Goal: Task Accomplishment & Management: Complete application form

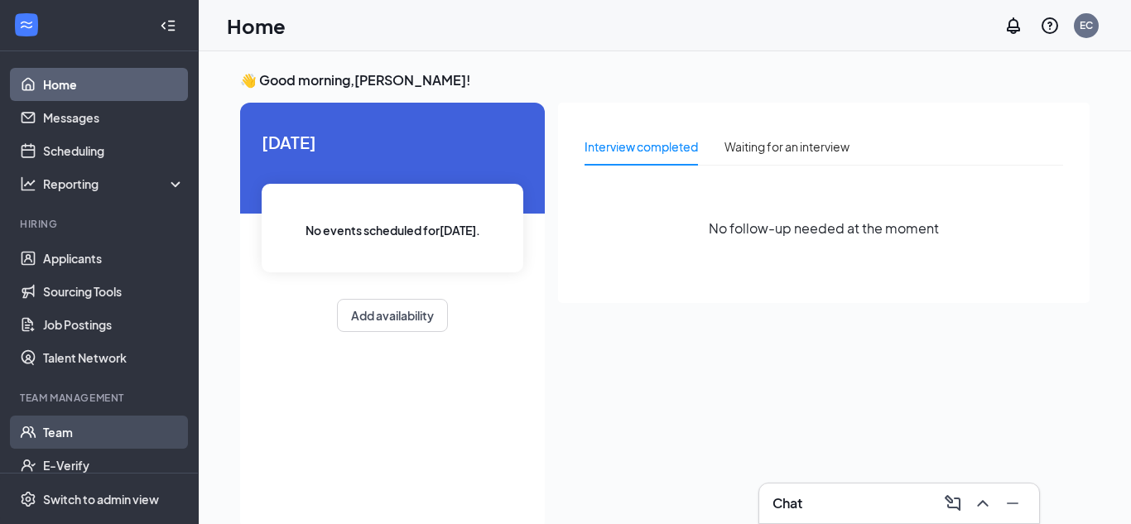
click at [43, 432] on link "Team" at bounding box center [114, 432] width 142 height 33
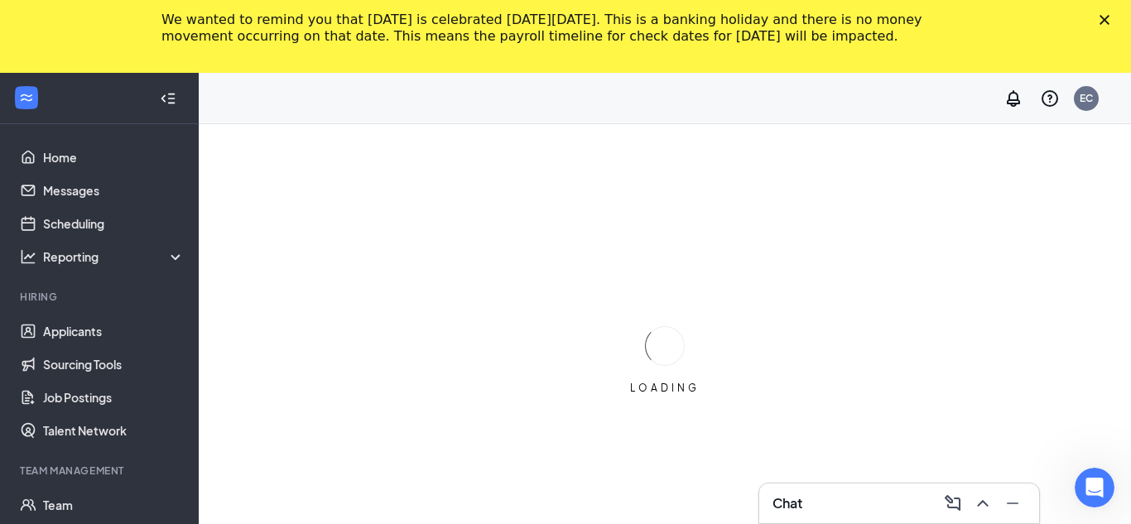
click at [1104, 22] on icon "Close" at bounding box center [1105, 20] width 10 height 10
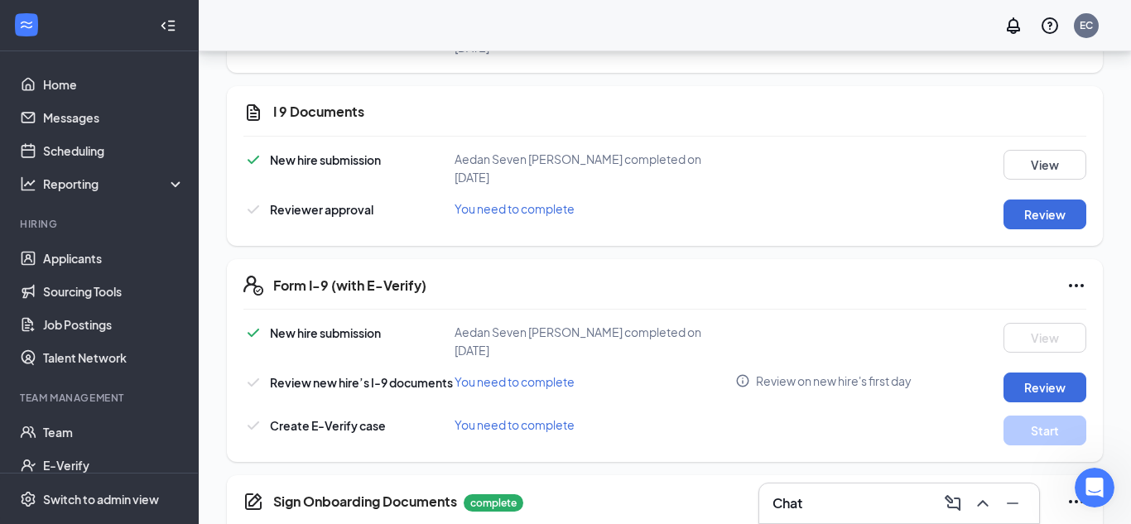
scroll to position [494, 0]
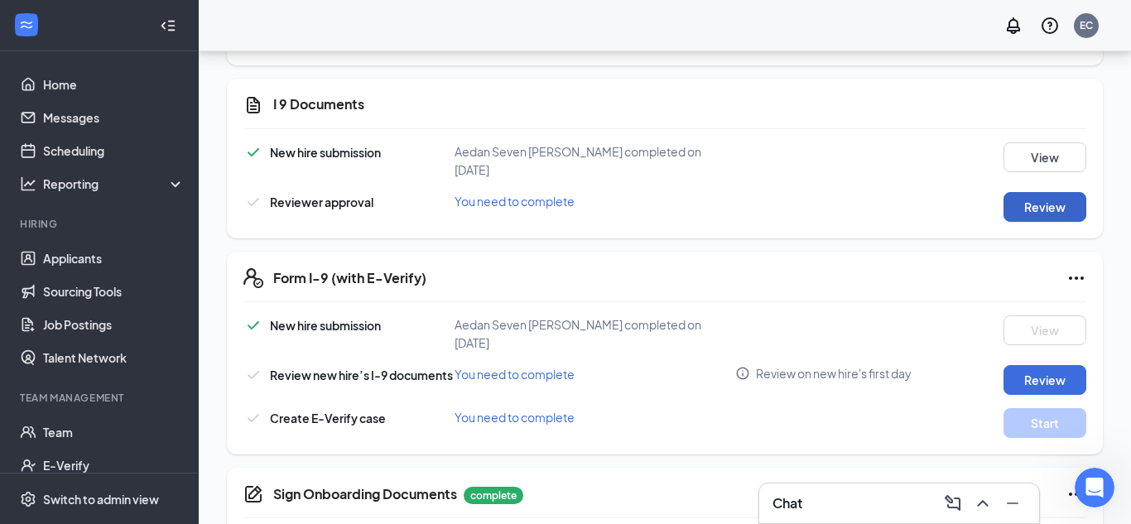
click at [1057, 192] on button "Review" at bounding box center [1045, 207] width 83 height 30
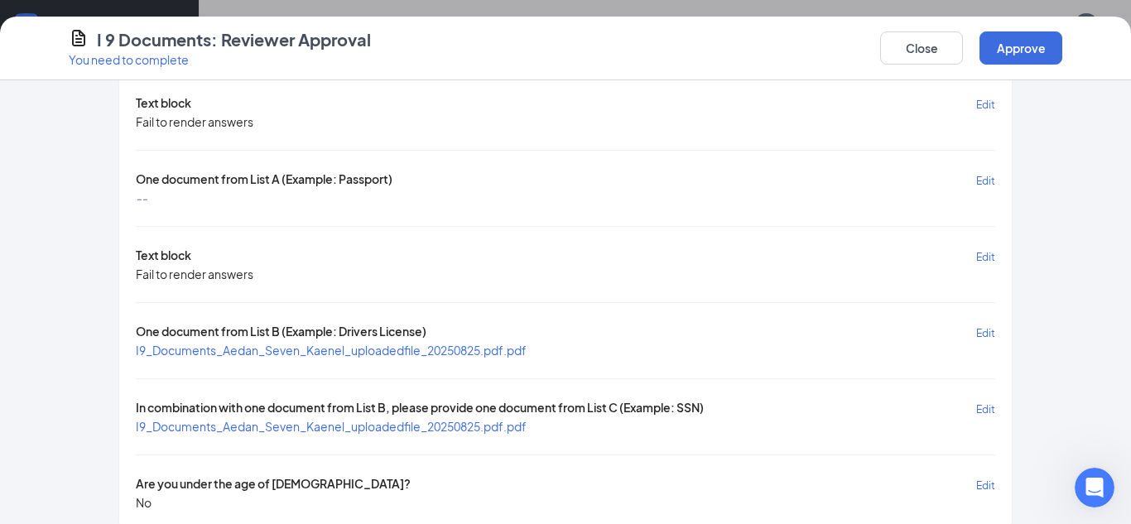
scroll to position [100, 0]
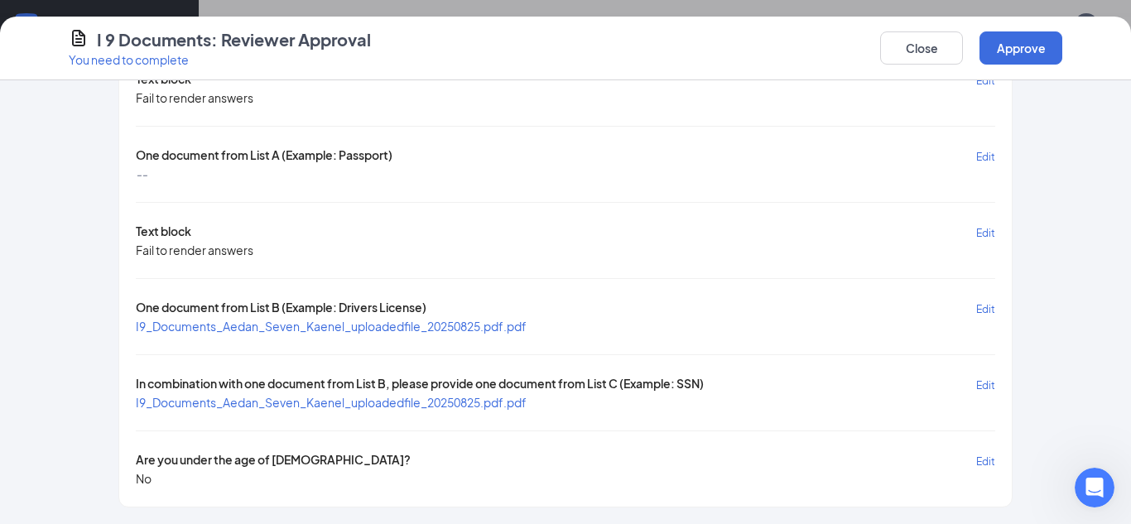
click at [507, 329] on span "I9_Documents_Aedan_Seven_Kaenel_uploadedfile_20250825.pdf.pdf" at bounding box center [331, 326] width 391 height 15
click at [388, 403] on span "I9_Documents_Aedan_Seven_Kaenel_uploadedfile_20250825.pdf.pdf" at bounding box center [331, 402] width 391 height 15
click at [996, 51] on button "Approve" at bounding box center [1021, 47] width 83 height 33
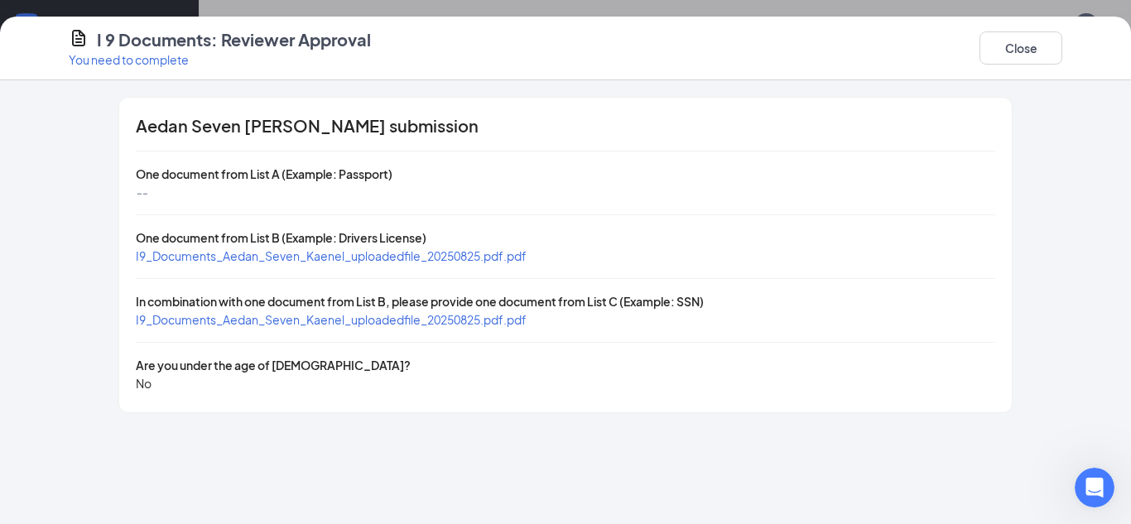
scroll to position [0, 0]
click at [1011, 60] on button "Close" at bounding box center [1021, 47] width 83 height 33
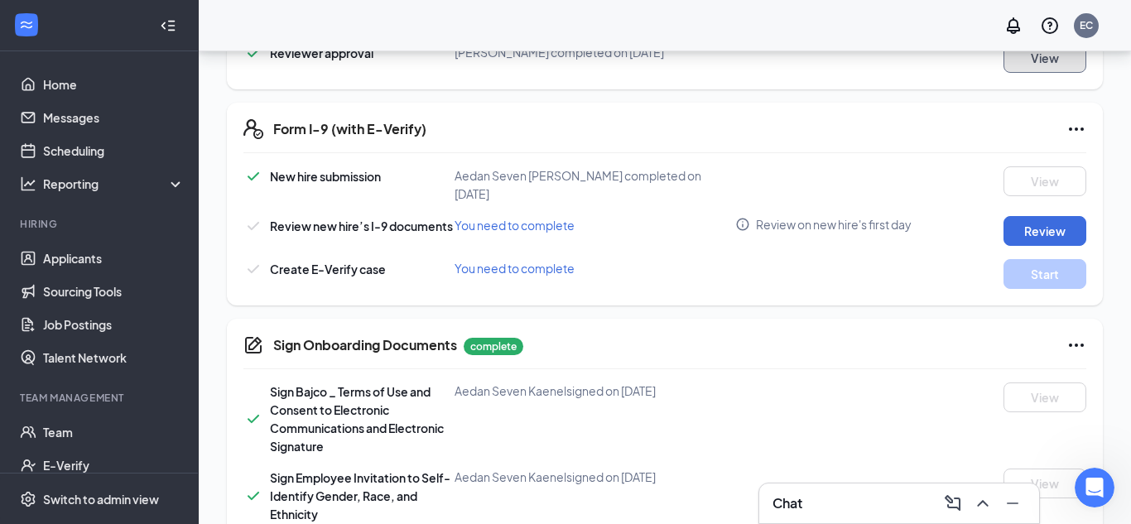
scroll to position [639, 0]
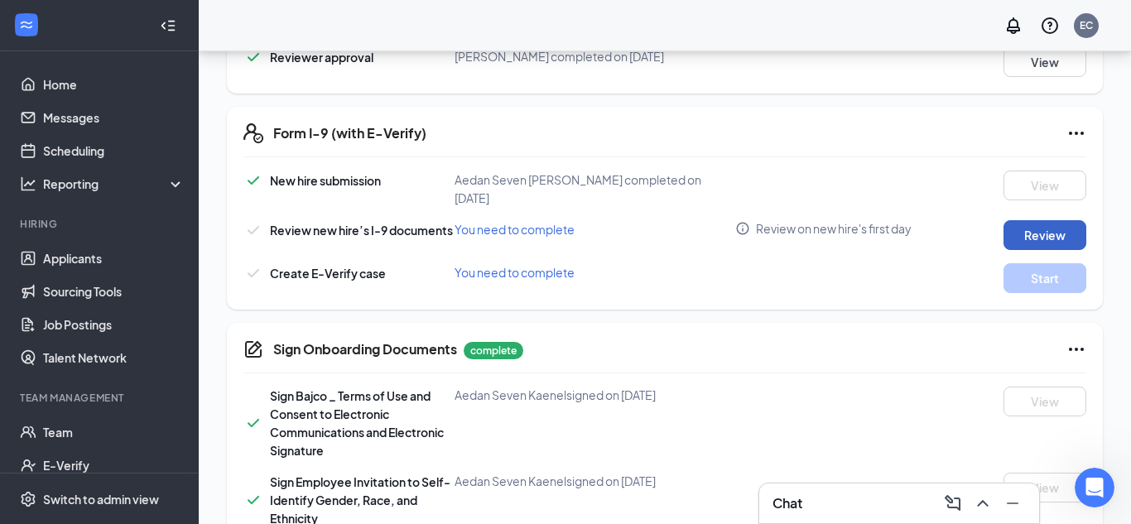
click at [1031, 220] on button "Review" at bounding box center [1045, 235] width 83 height 30
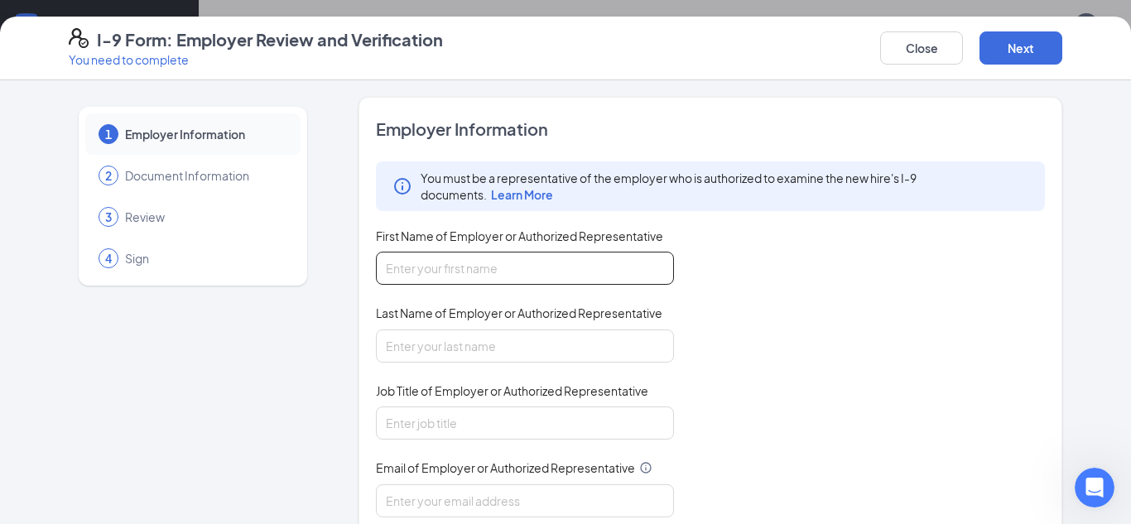
click at [523, 270] on input "First Name of Employer or Authorized Representative" at bounding box center [525, 268] width 298 height 33
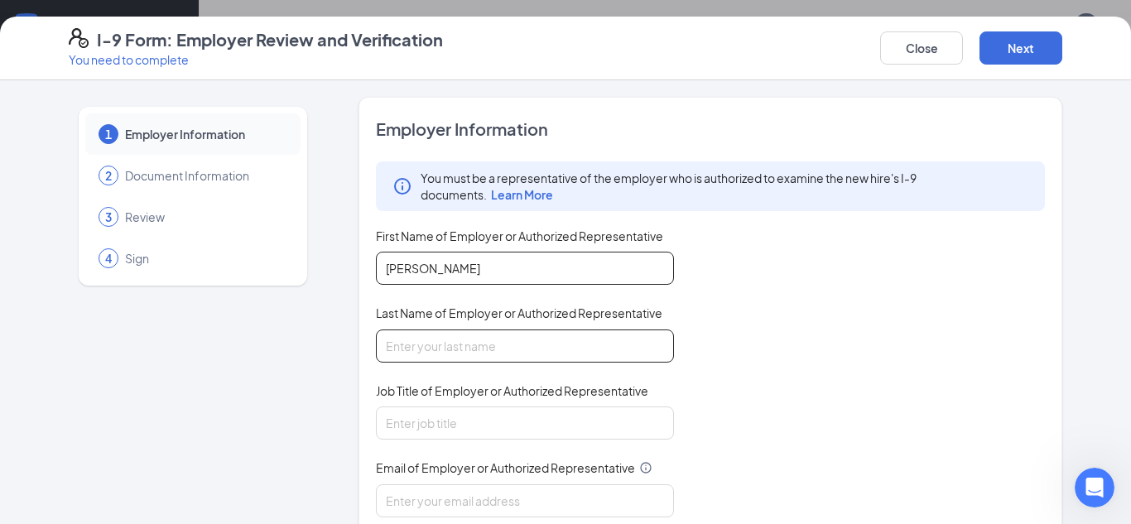
type input "[PERSON_NAME]"
click at [408, 342] on input "Last Name of Employer or Authorized Representative" at bounding box center [525, 346] width 298 height 33
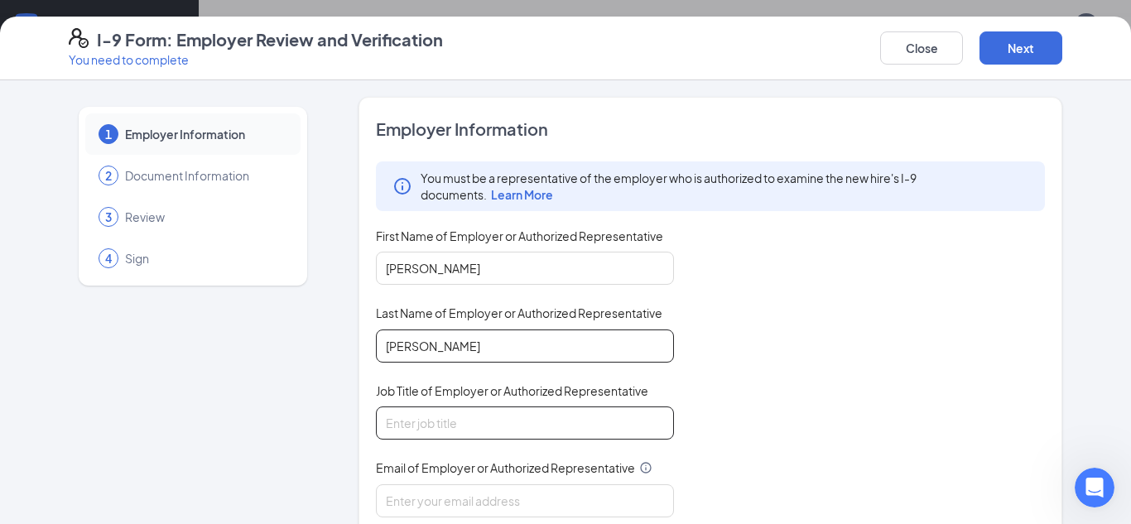
type input "[PERSON_NAME]"
click at [405, 413] on input "Job Title of Employer or Authorized Representative" at bounding box center [525, 423] width 298 height 33
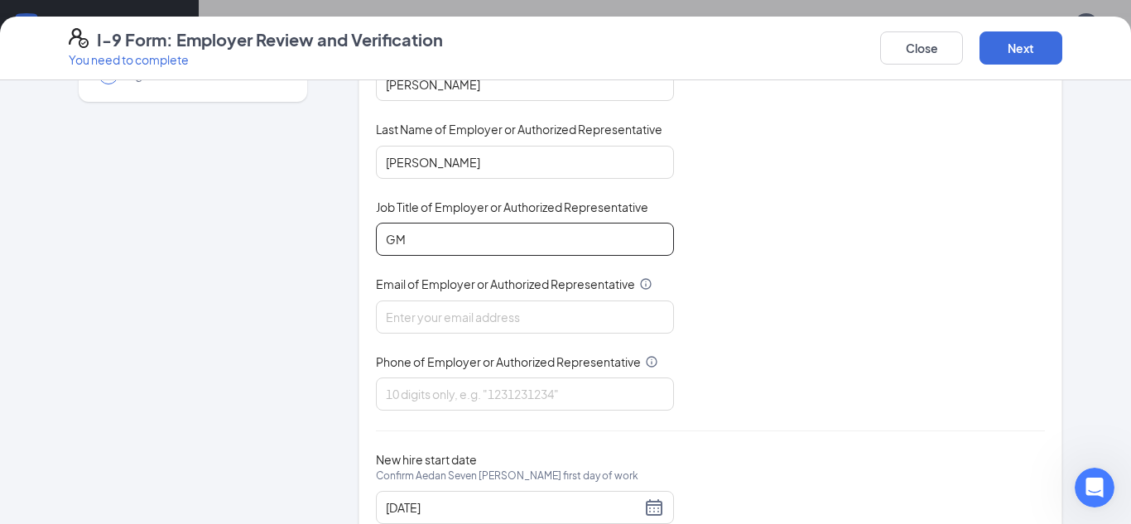
scroll to position [241, 0]
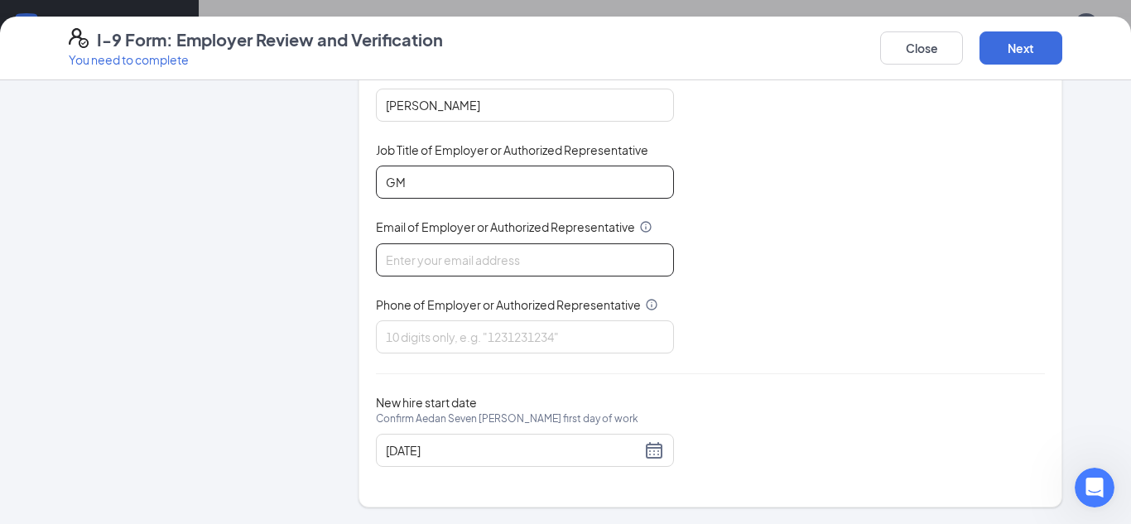
type input "GM"
click at [495, 252] on input "Email of Employer or Authorized Representative" at bounding box center [525, 260] width 298 height 33
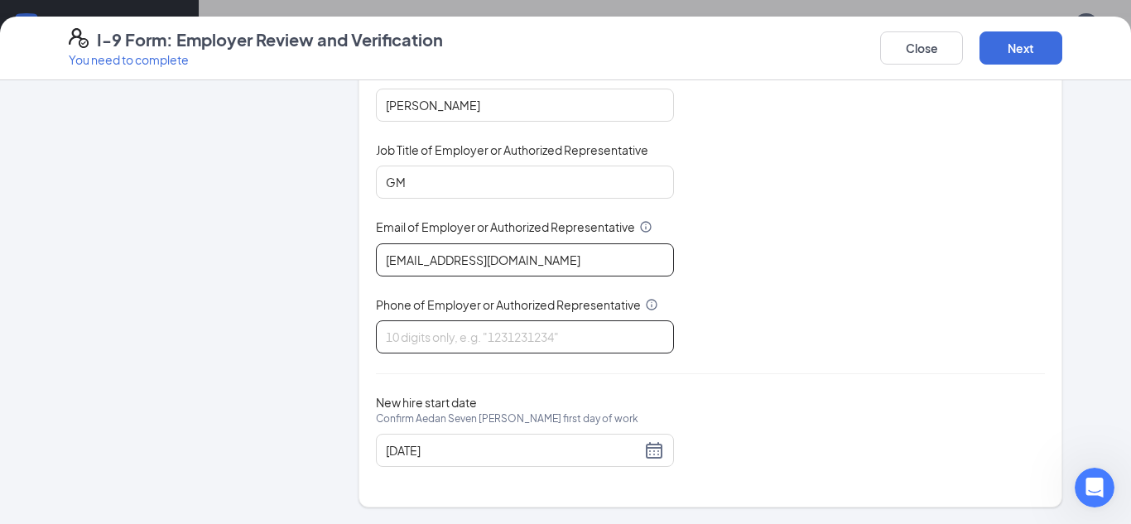
type input "[EMAIL_ADDRESS][DOMAIN_NAME]"
click at [456, 335] on input "Phone of Employer or Authorized Representative" at bounding box center [525, 337] width 298 height 33
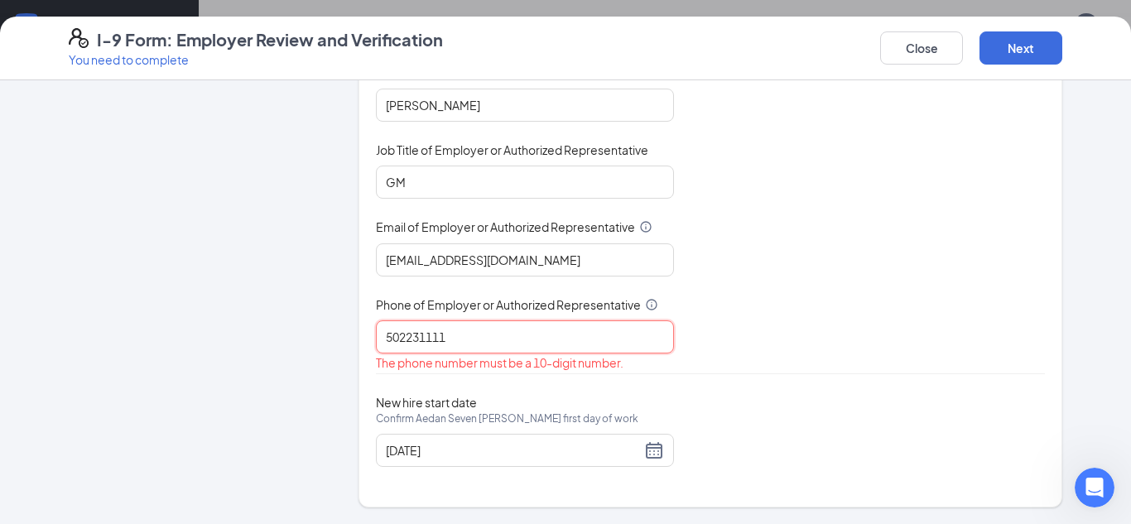
type input "5022311111"
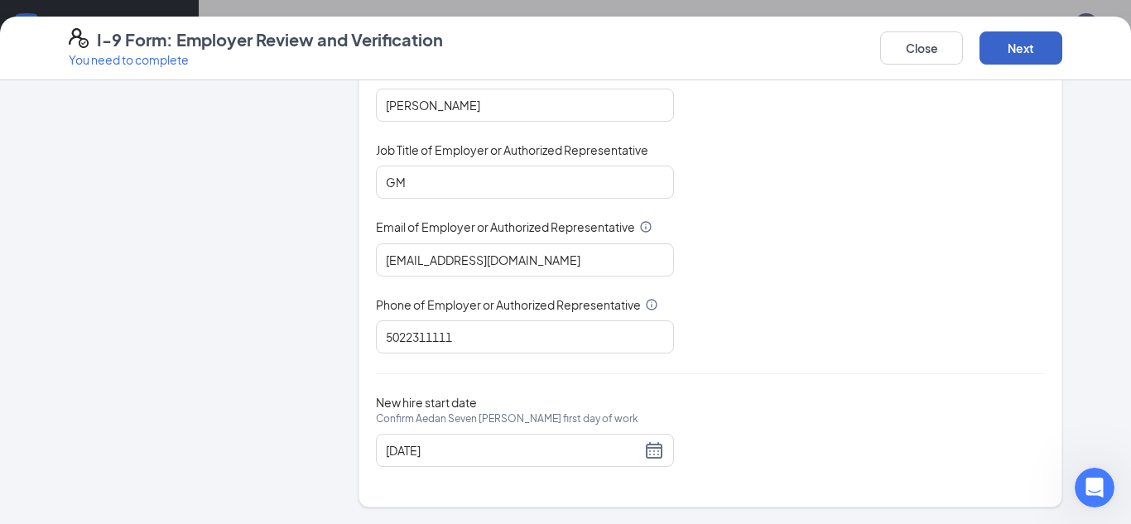
click at [1026, 51] on button "Next" at bounding box center [1021, 47] width 83 height 33
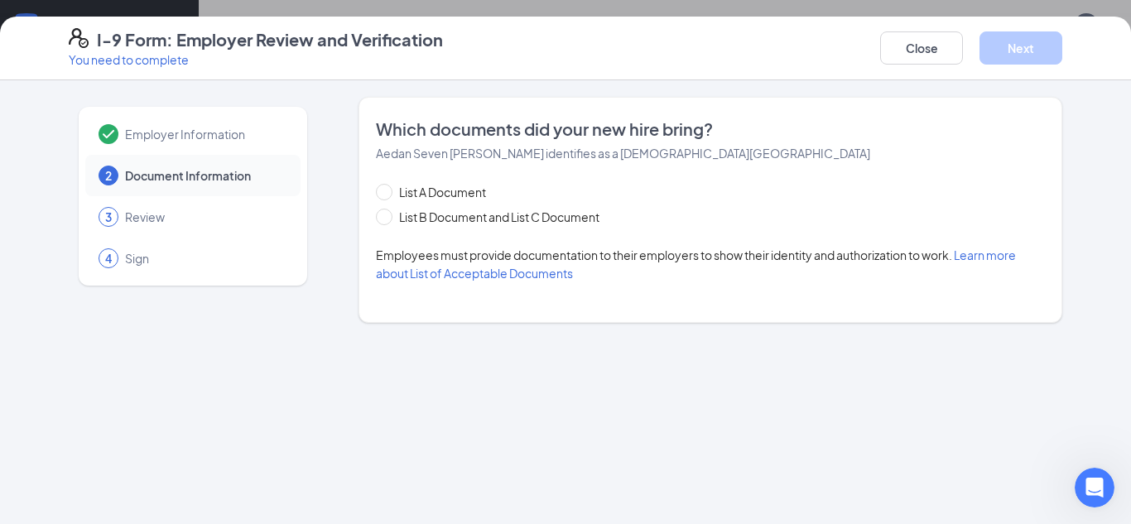
scroll to position [0, 0]
click at [391, 220] on span at bounding box center [384, 217] width 17 height 17
click at [388, 220] on input "List B Document and List C Document" at bounding box center [382, 215] width 12 height 12
radio input "true"
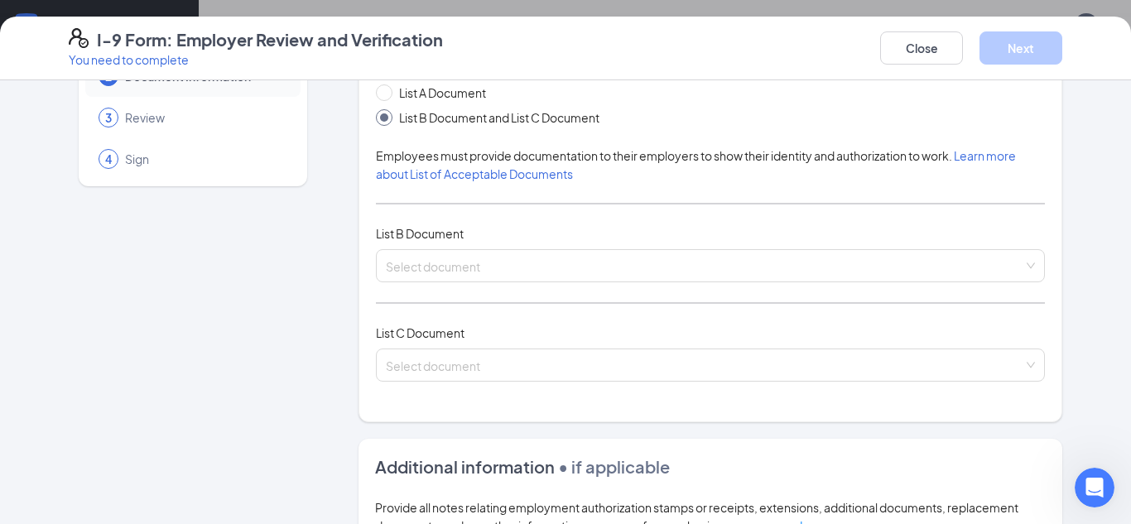
scroll to position [100, 0]
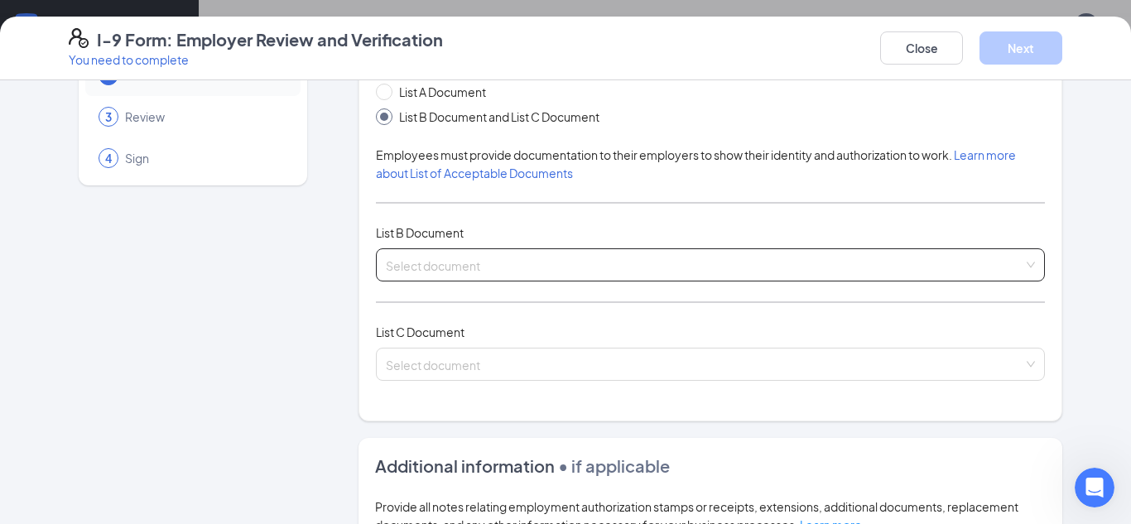
click at [633, 263] on input "search" at bounding box center [705, 261] width 638 height 25
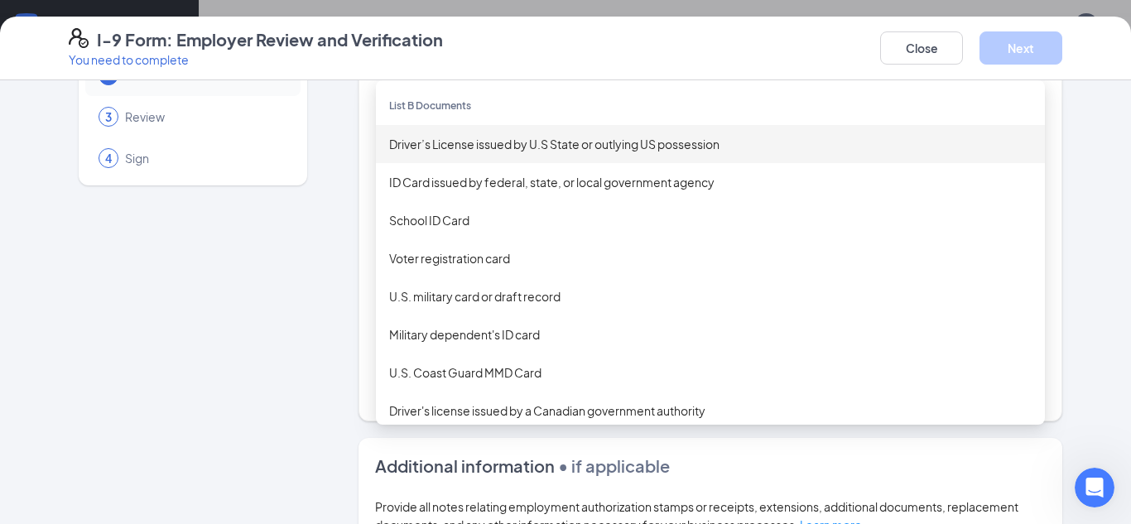
click at [617, 145] on div "Driver’s License issued by U.S State or outlying US possession" at bounding box center [710, 144] width 643 height 18
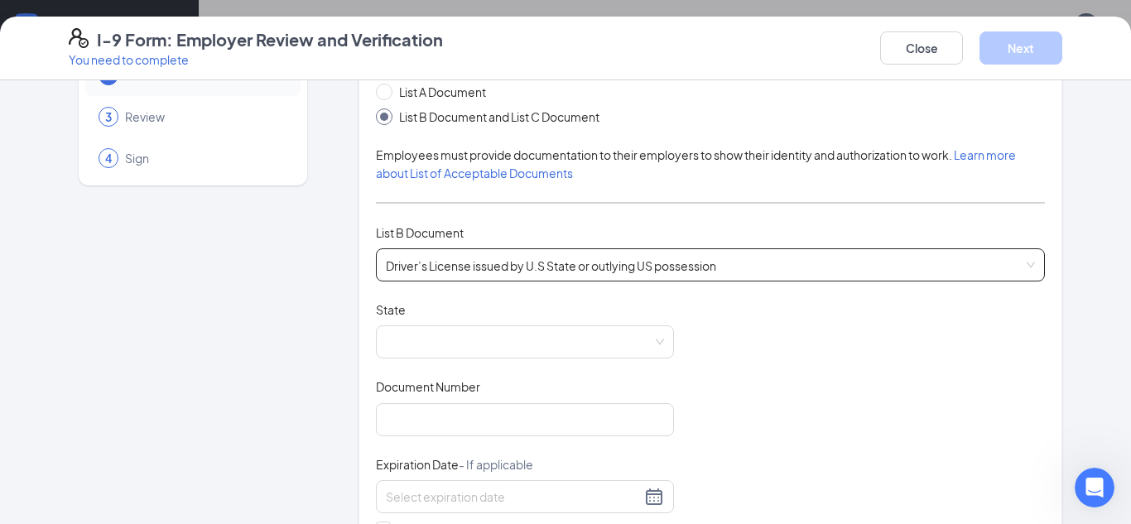
scroll to position [138, 0]
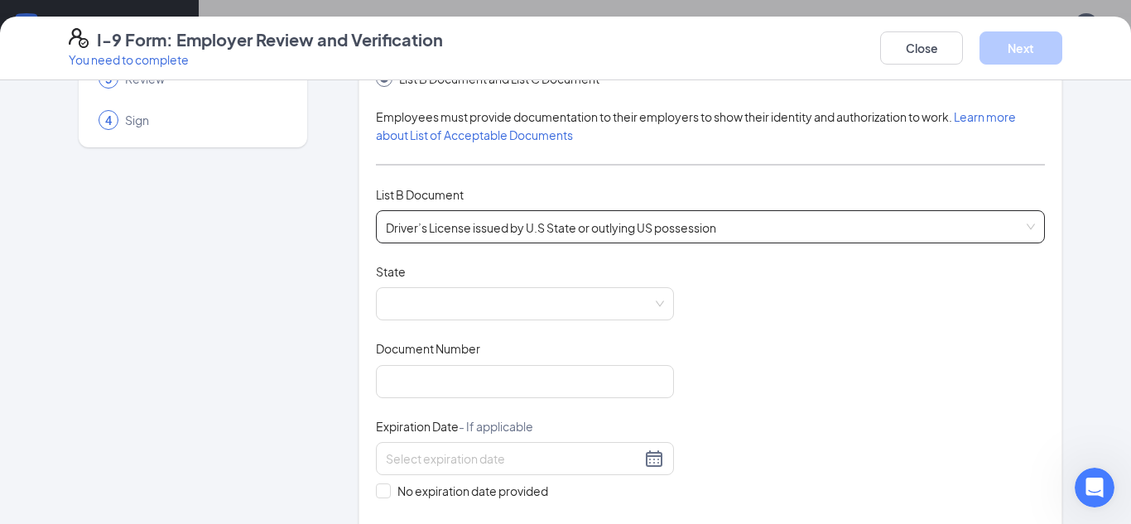
click at [490, 313] on span at bounding box center [525, 303] width 278 height 31
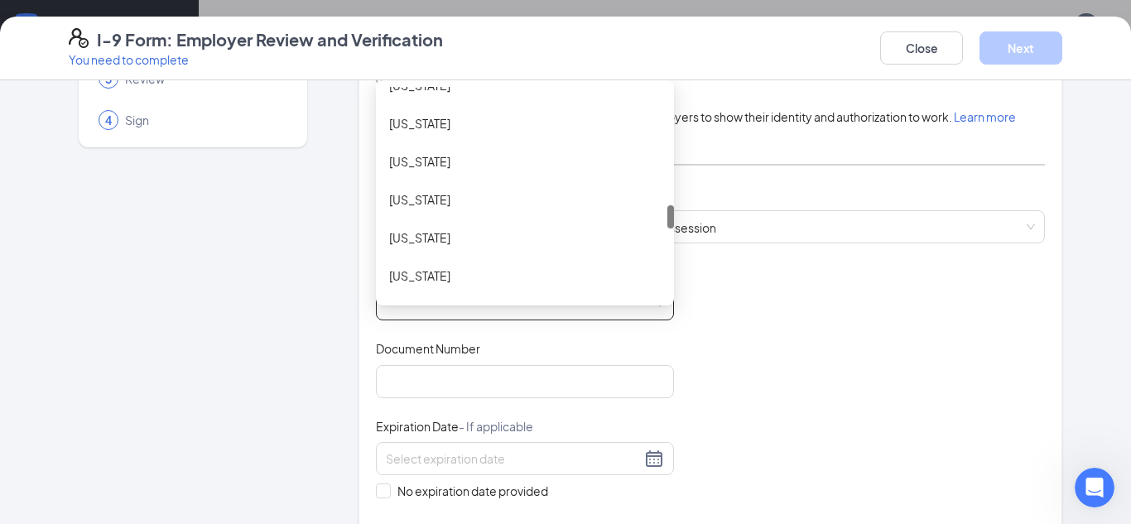
scroll to position [1053, 0]
click at [437, 277] on div "[US_STATE]" at bounding box center [525, 272] width 272 height 18
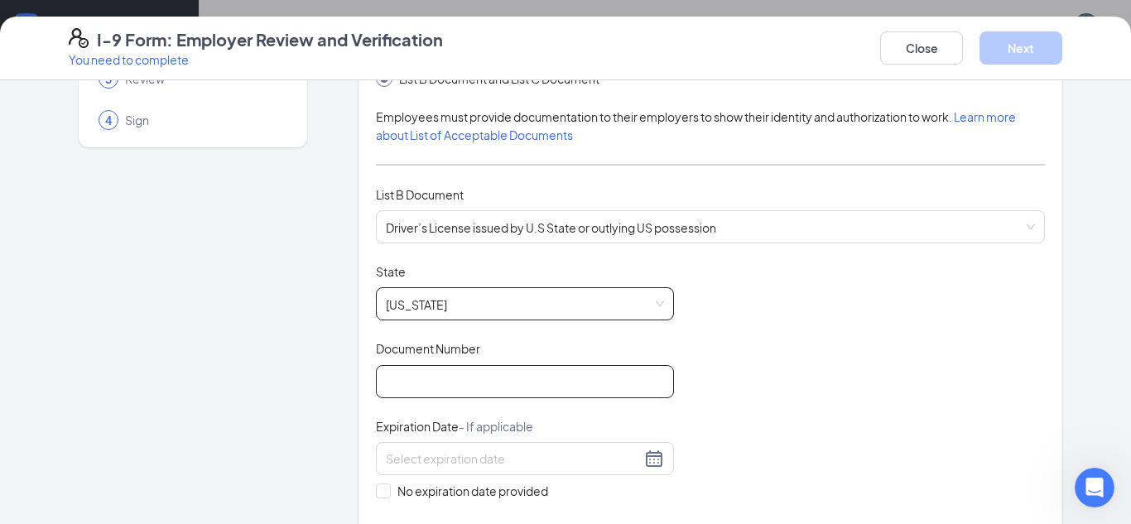
click at [426, 388] on input "Document Number" at bounding box center [525, 381] width 298 height 33
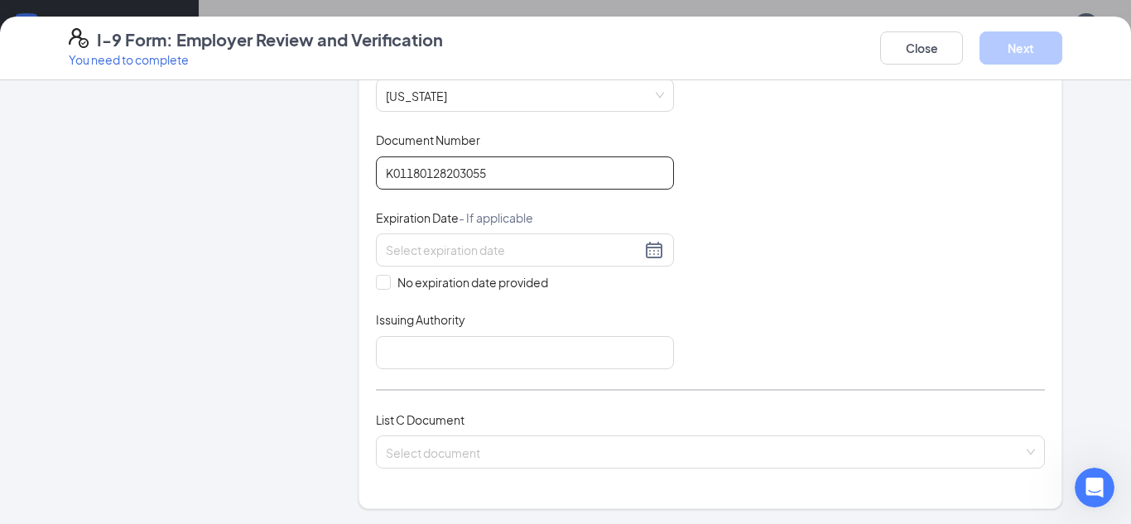
scroll to position [350, 0]
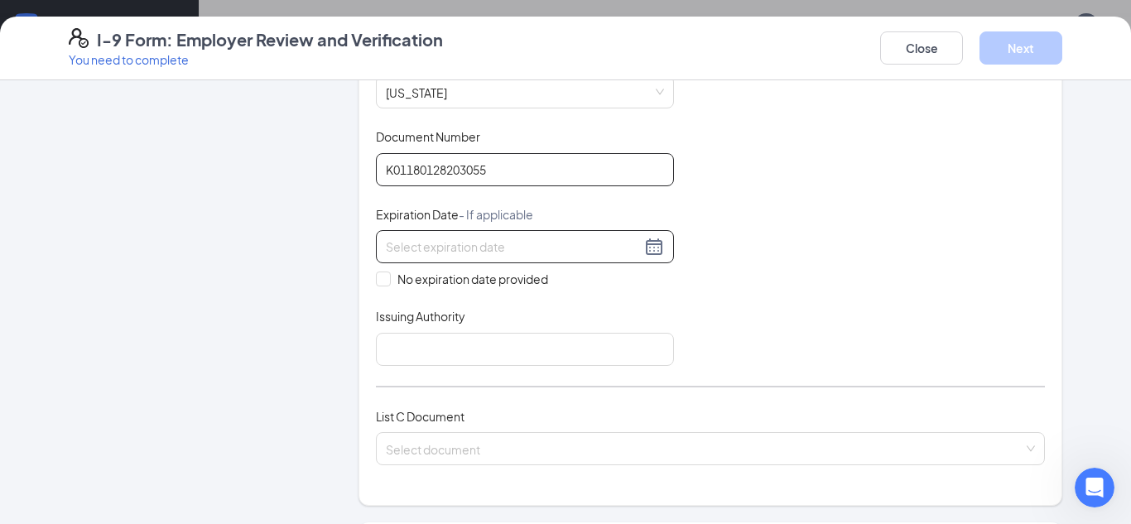
type input "K01180128203055"
click at [492, 257] on div at bounding box center [525, 246] width 298 height 33
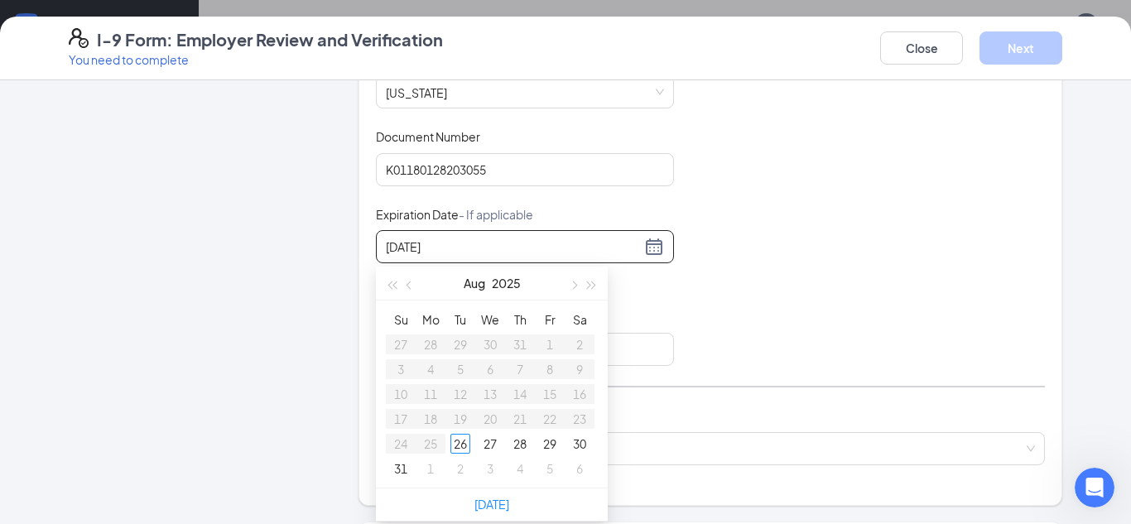
type input "[DATE]"
click at [737, 284] on div "Document Title Driver’s License issued by U.S State or outlying US possession S…" at bounding box center [710, 208] width 669 height 315
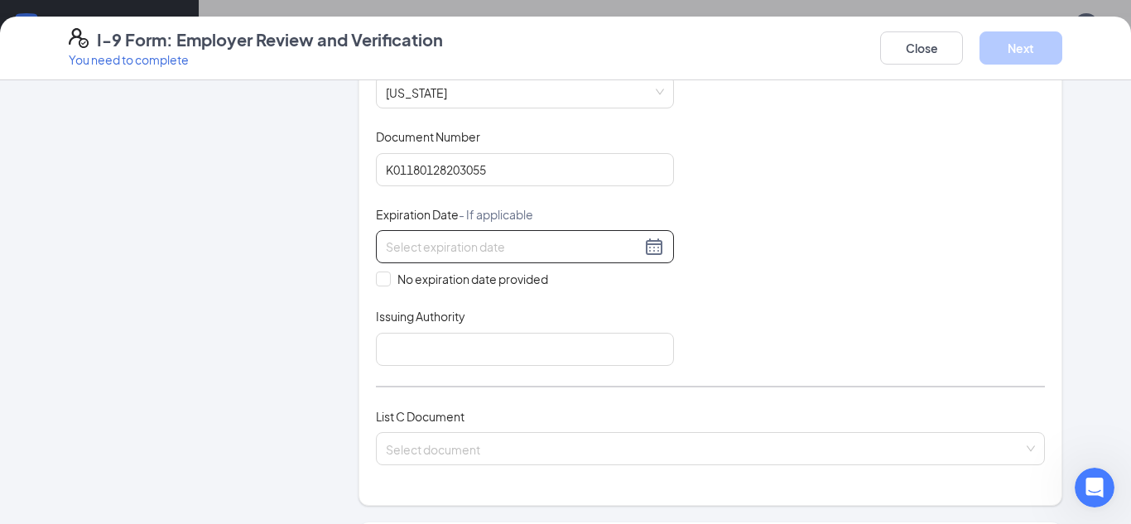
click at [661, 248] on div at bounding box center [525, 247] width 278 height 20
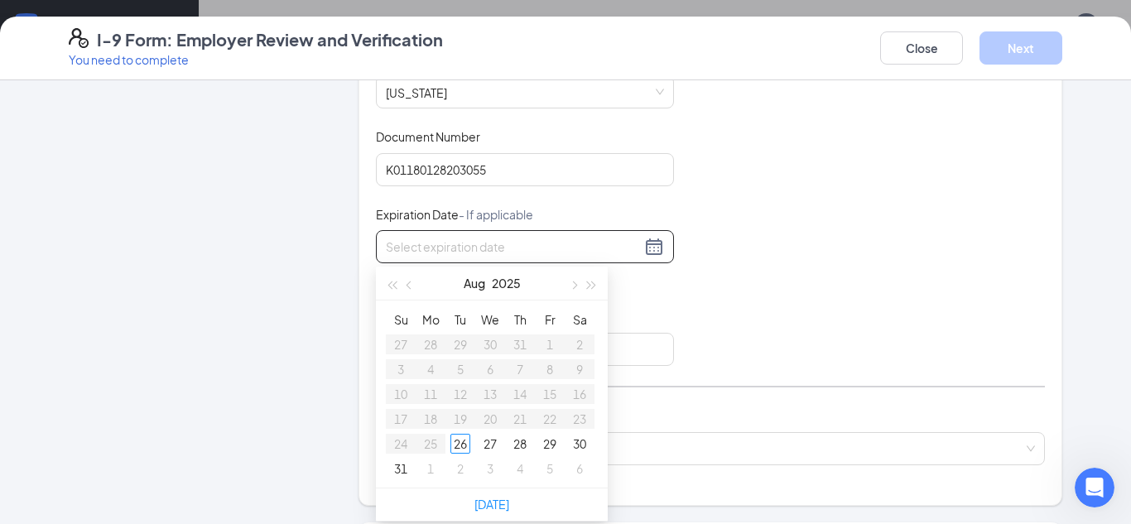
click at [568, 246] on input at bounding box center [513, 247] width 255 height 18
click at [522, 366] on div "9" at bounding box center [520, 369] width 20 height 20
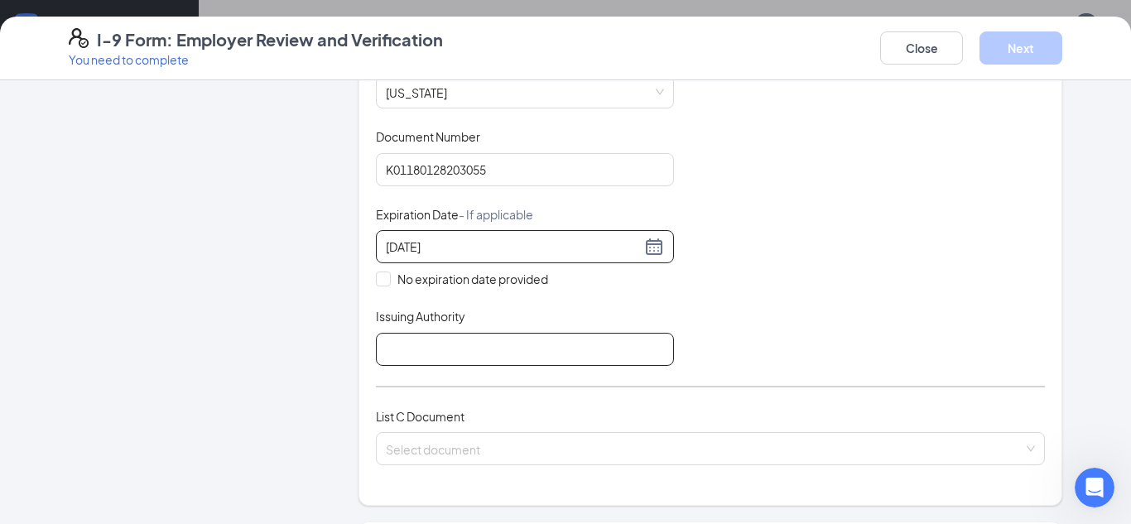
type input "[DATE]"
click at [583, 350] on input "Issuing Authority" at bounding box center [525, 349] width 298 height 33
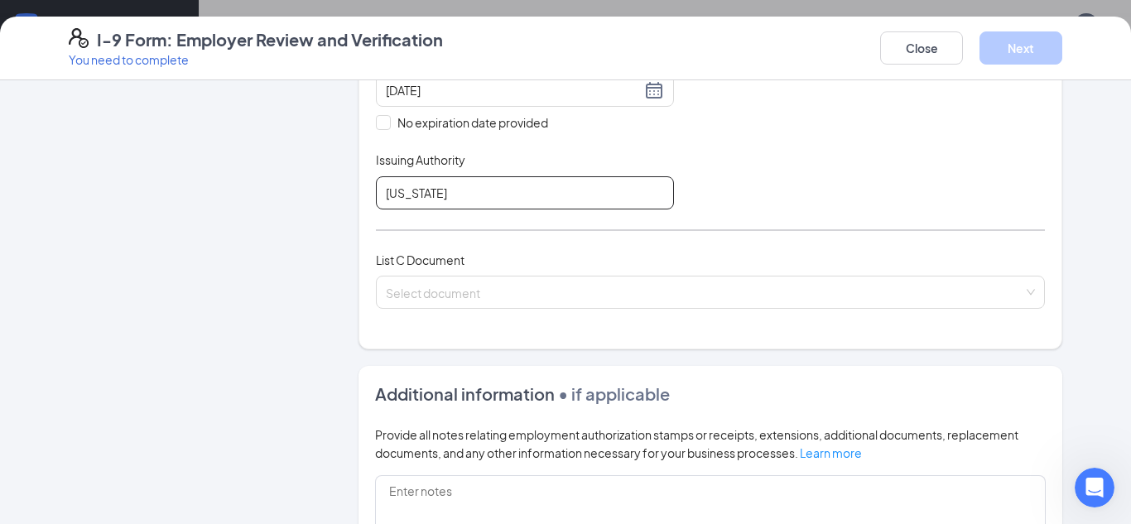
scroll to position [513, 0]
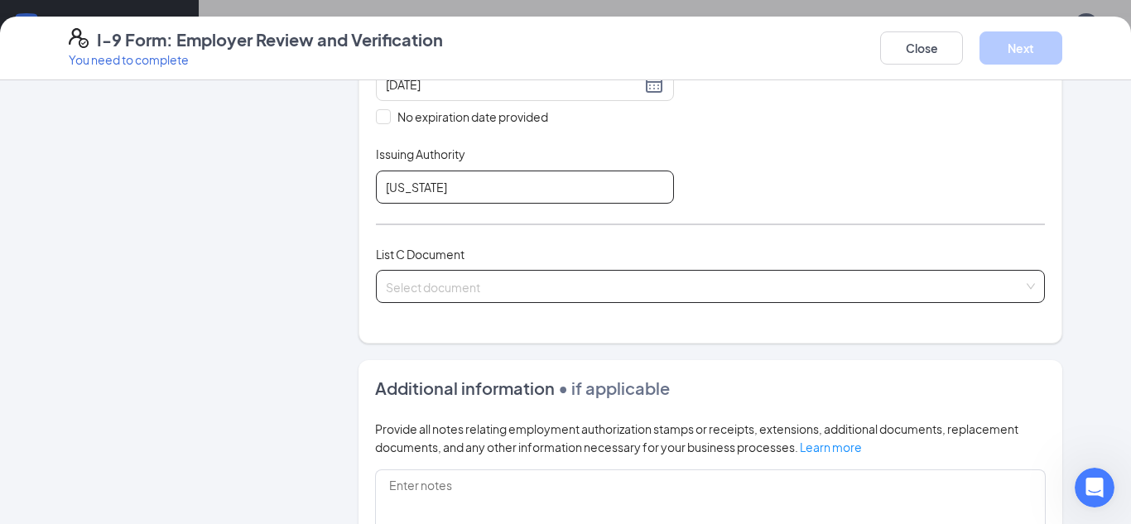
type input "[US_STATE]"
click at [480, 288] on input "search" at bounding box center [705, 283] width 638 height 25
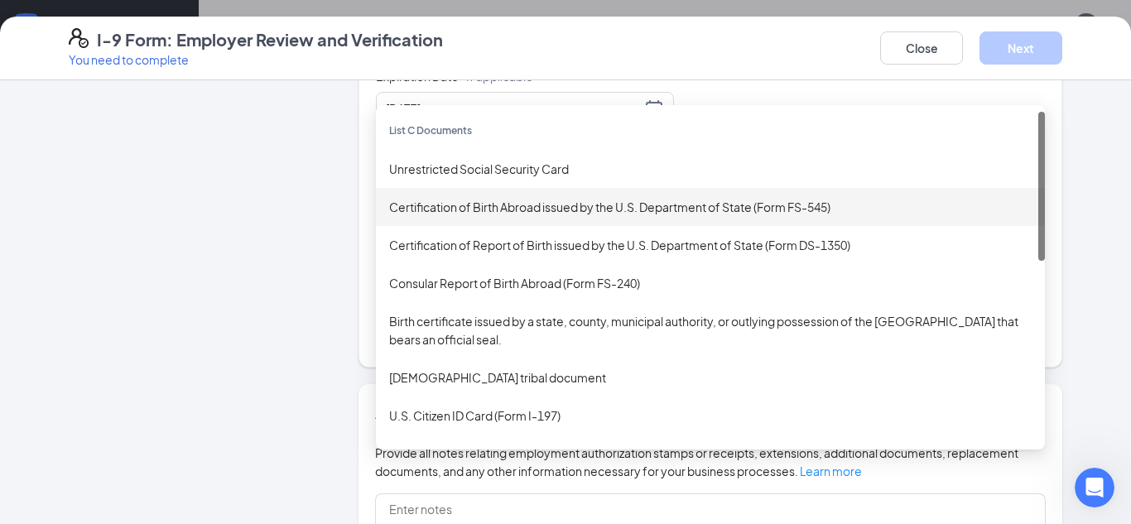
scroll to position [483, 0]
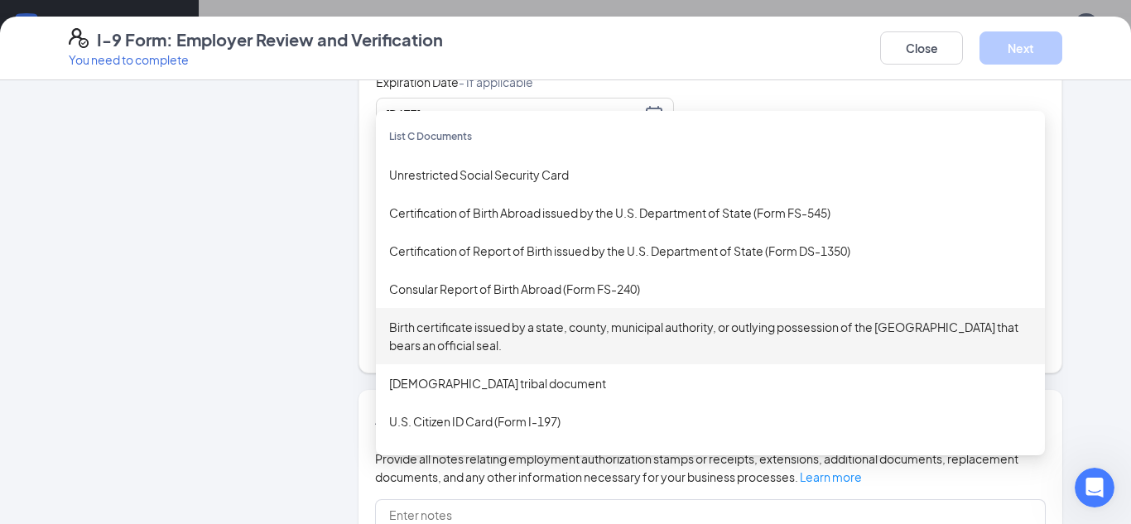
click at [466, 334] on div "Birth certificate issued by a state, county, municipal authority, or outlying p…" at bounding box center [710, 336] width 643 height 36
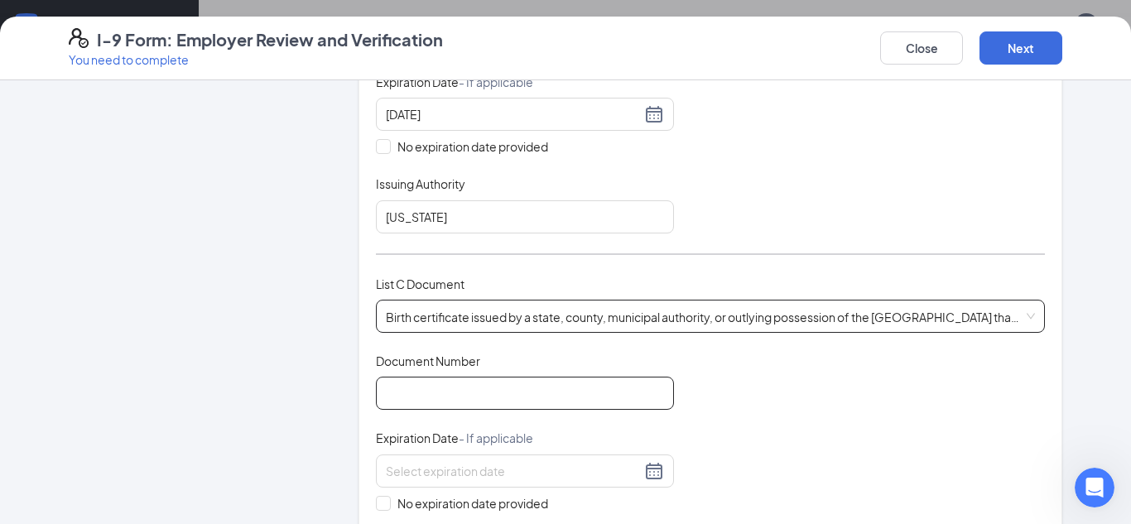
click at [480, 384] on input "Document Number" at bounding box center [525, 393] width 298 height 33
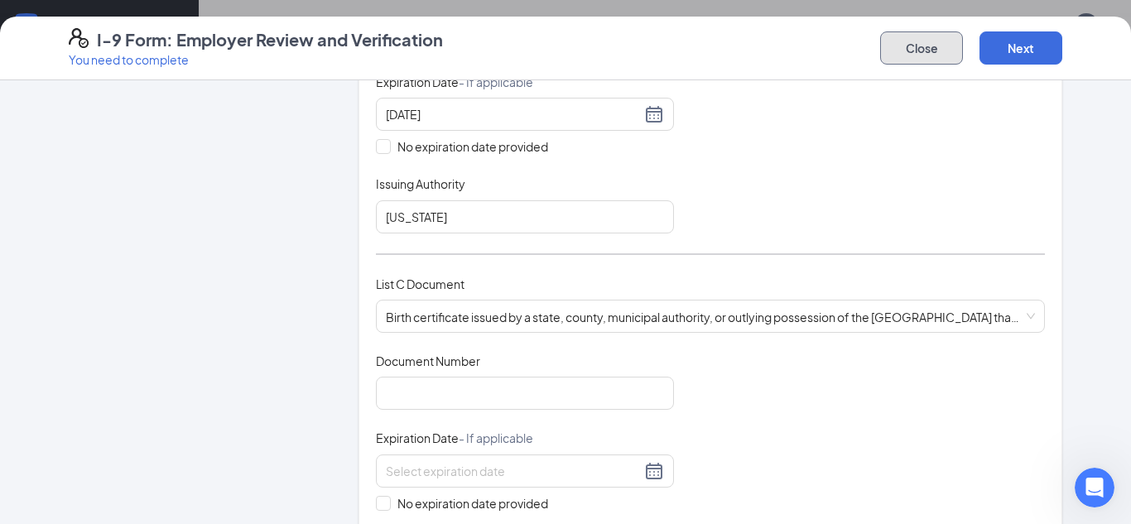
click at [914, 51] on button "Close" at bounding box center [921, 47] width 83 height 33
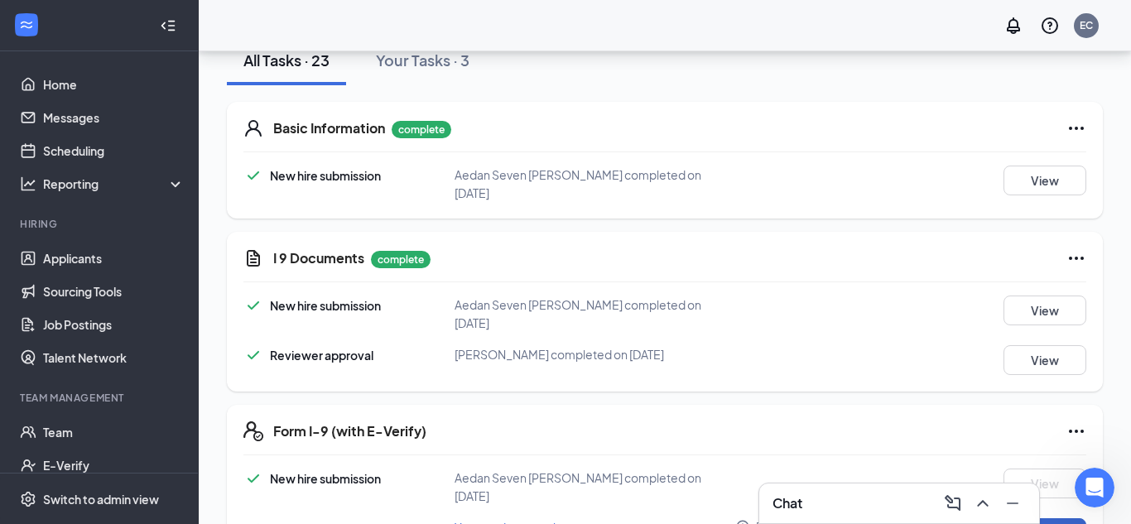
scroll to position [340, 0]
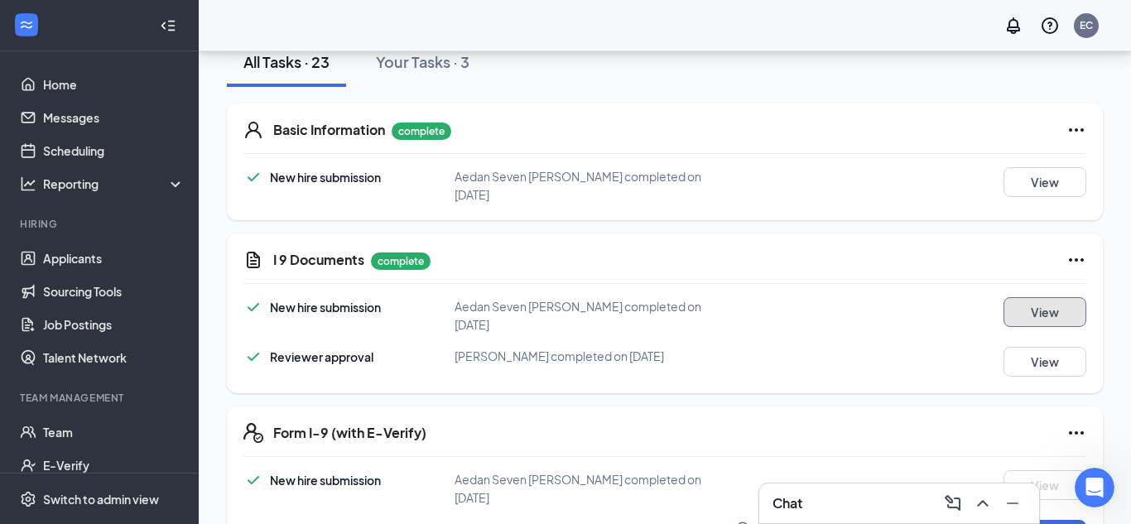
click at [1020, 297] on button "View" at bounding box center [1045, 312] width 83 height 30
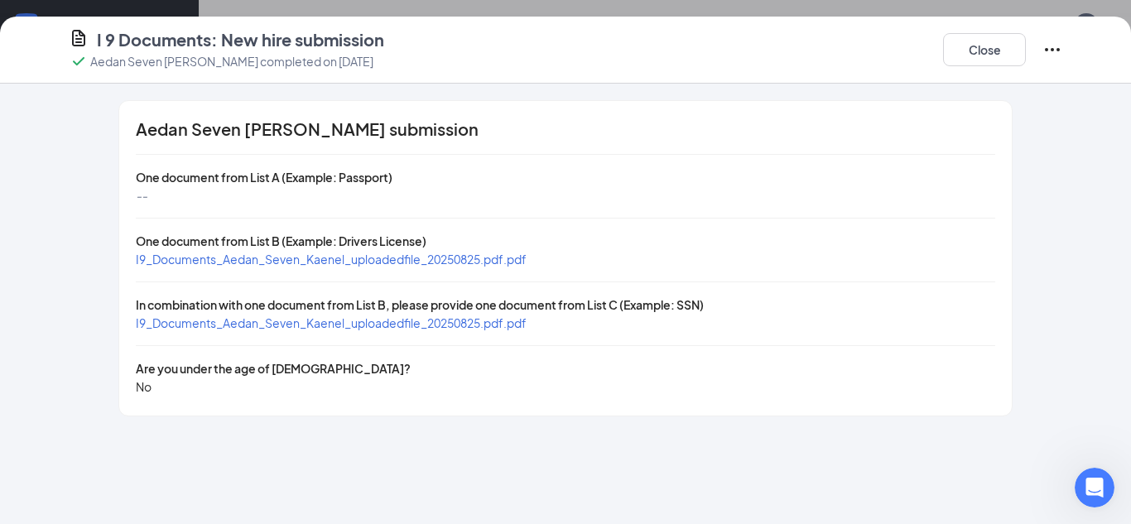
click at [444, 324] on span "I9_Documents_Aedan_Seven_Kaenel_uploadedfile_20250825.pdf.pdf" at bounding box center [331, 323] width 391 height 15
click at [417, 262] on span "I9_Documents_Aedan_Seven_Kaenel_uploadedfile_20250825.pdf.pdf" at bounding box center [331, 259] width 391 height 15
click at [971, 49] on button "Close" at bounding box center [984, 49] width 83 height 33
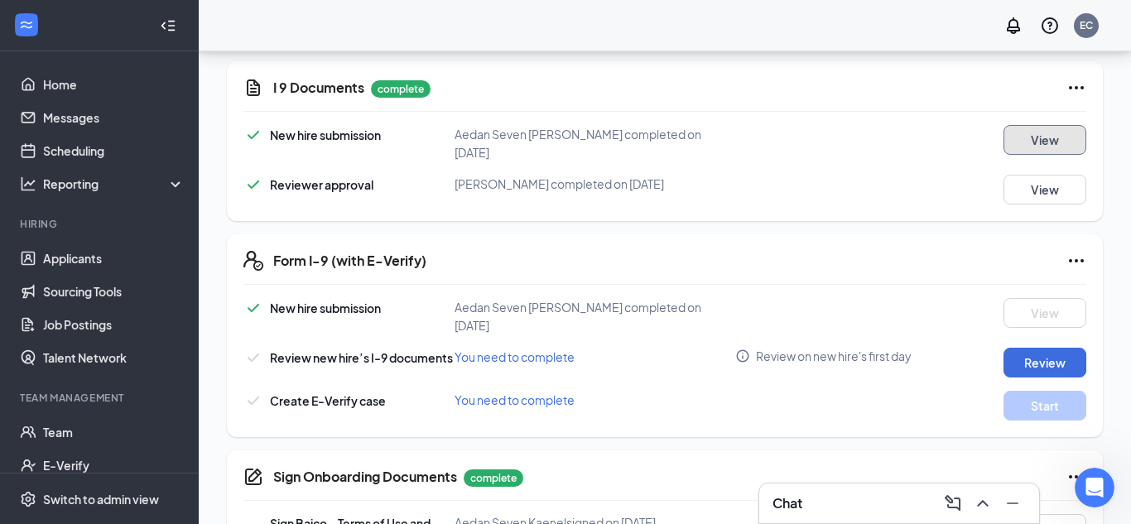
scroll to position [514, 0]
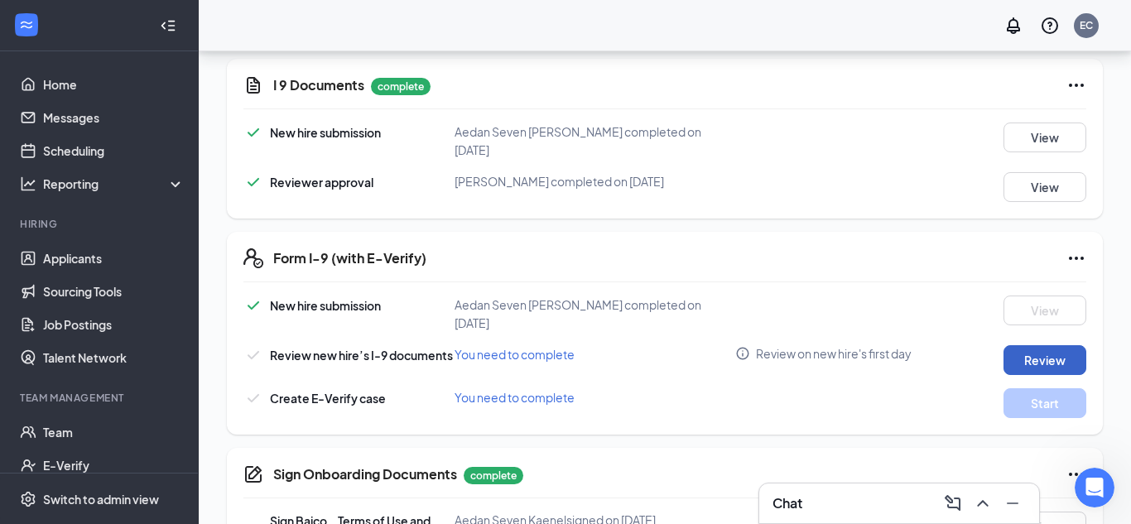
click at [1049, 345] on button "Review" at bounding box center [1045, 360] width 83 height 30
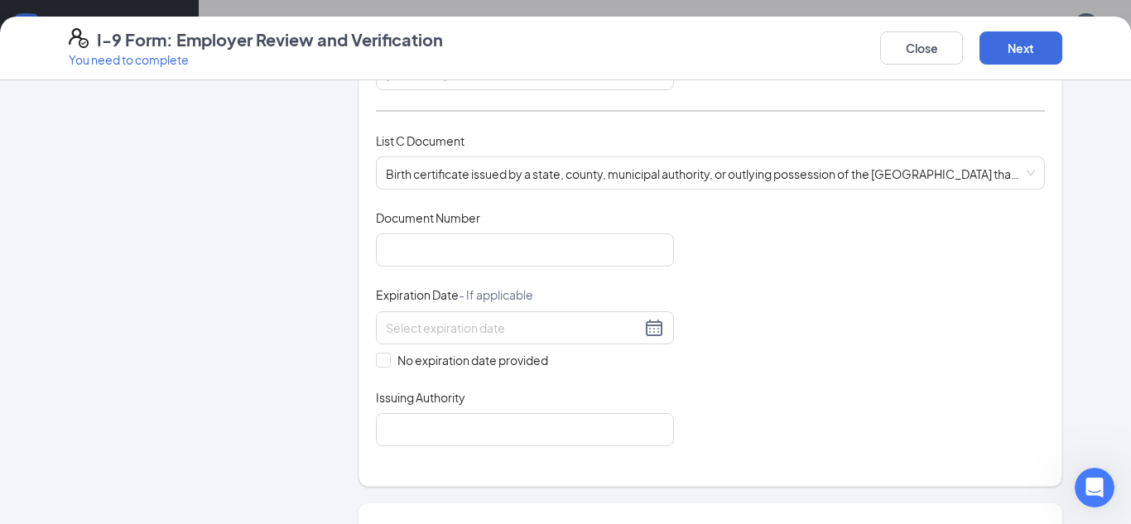
scroll to position [628, 0]
click at [598, 253] on input "Document Number" at bounding box center [525, 248] width 298 height 33
type input "1092005040419"
click at [384, 359] on input "No expiration date provided" at bounding box center [382, 357] width 12 height 12
checkbox input "true"
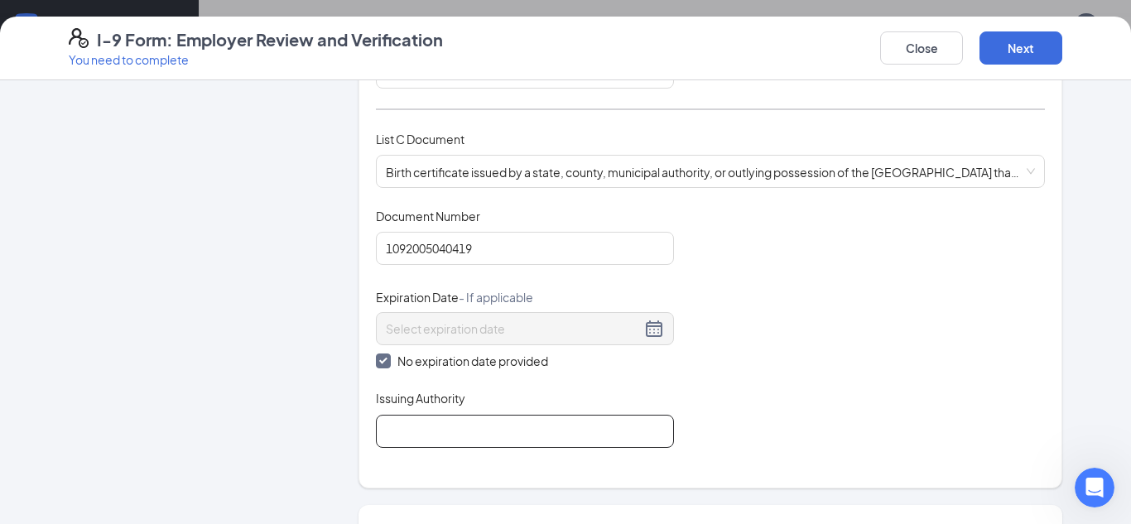
click at [429, 441] on input "Issuing Authority" at bounding box center [525, 431] width 298 height 33
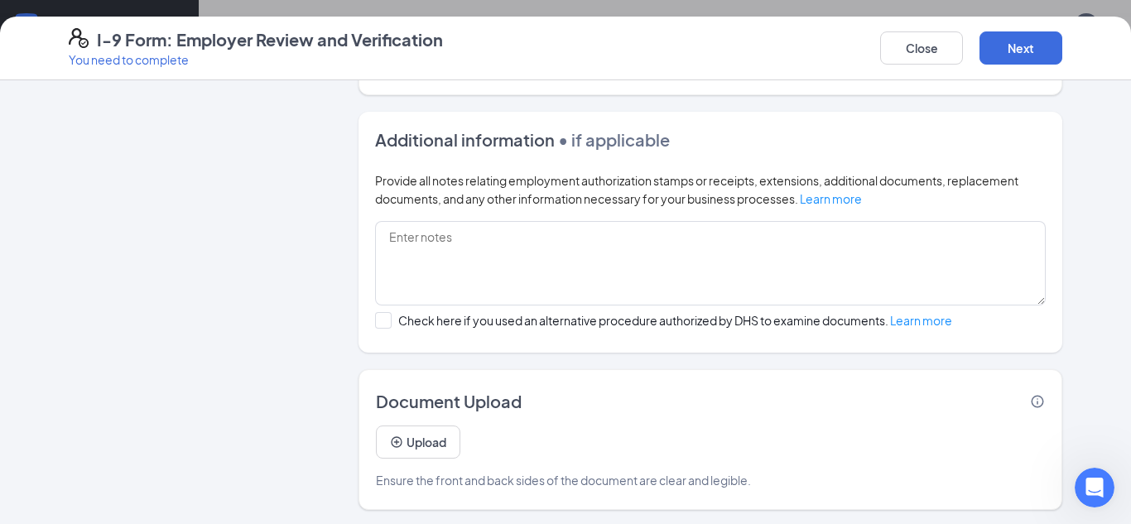
scroll to position [1024, 0]
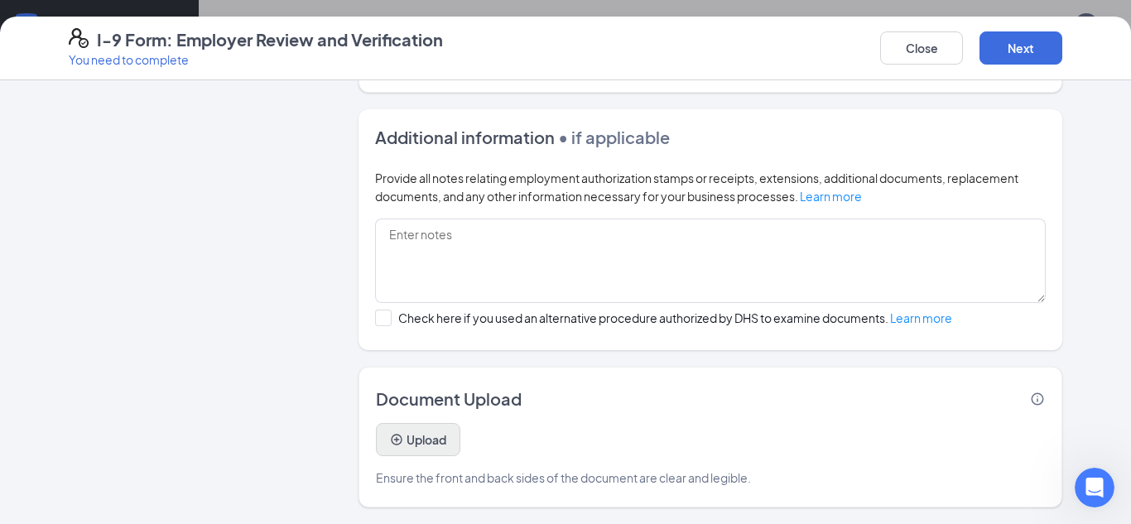
type input "State of [US_STATE]"
click at [427, 438] on button "Upload" at bounding box center [418, 439] width 84 height 33
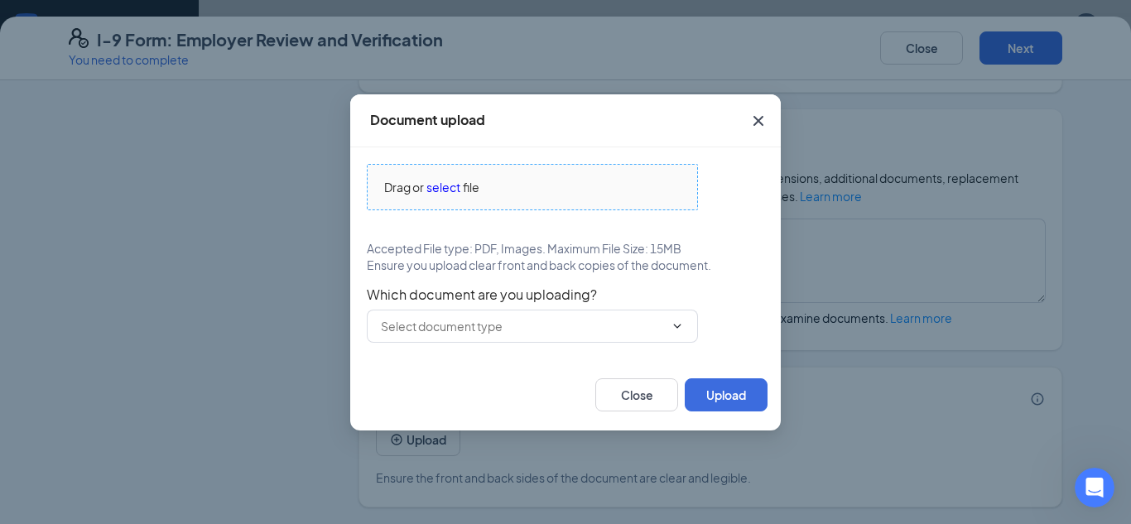
click at [437, 189] on span "select" at bounding box center [444, 187] width 34 height 18
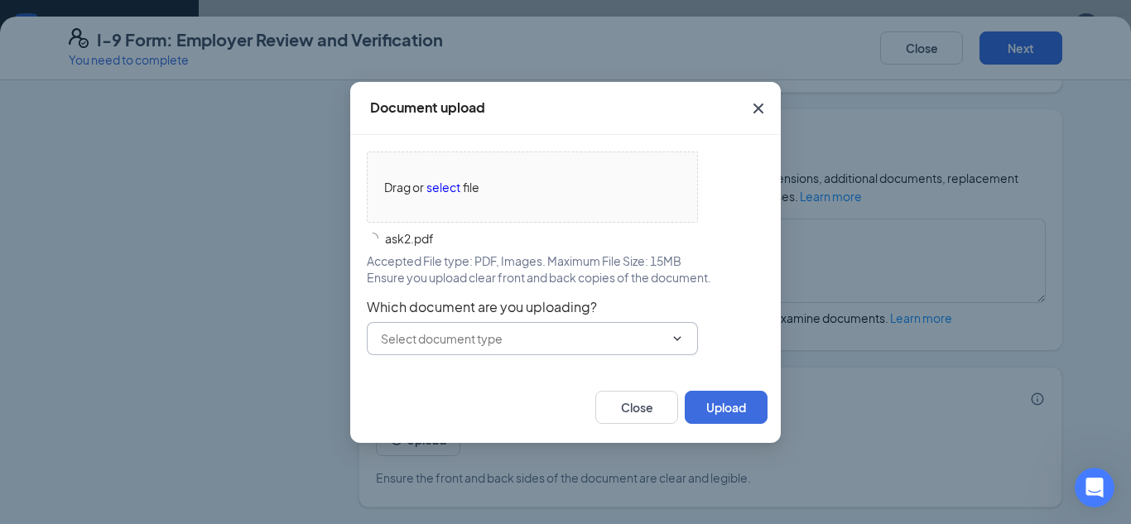
click at [462, 331] on input "text" at bounding box center [522, 339] width 283 height 18
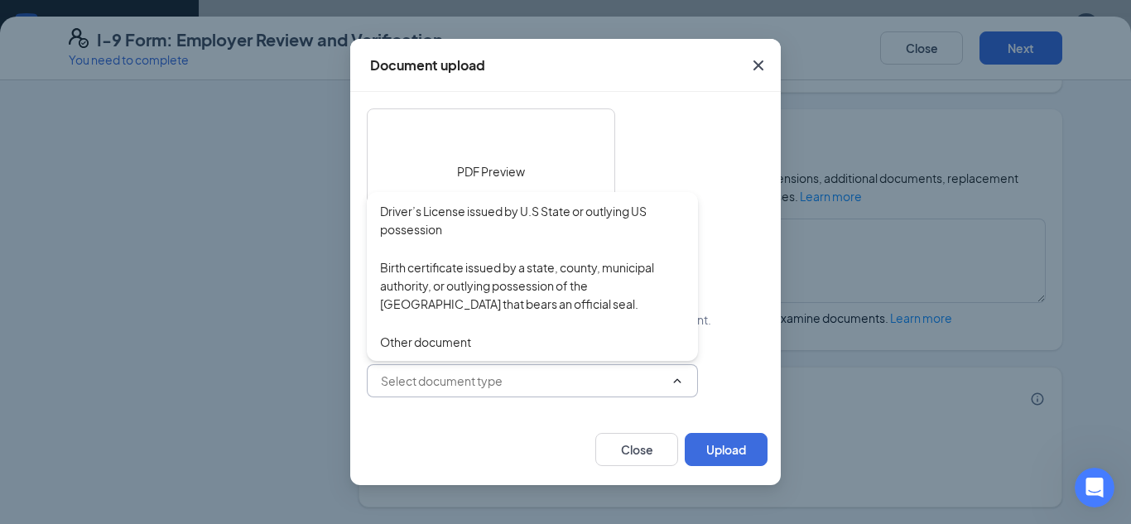
click at [475, 386] on input "text" at bounding box center [522, 381] width 283 height 18
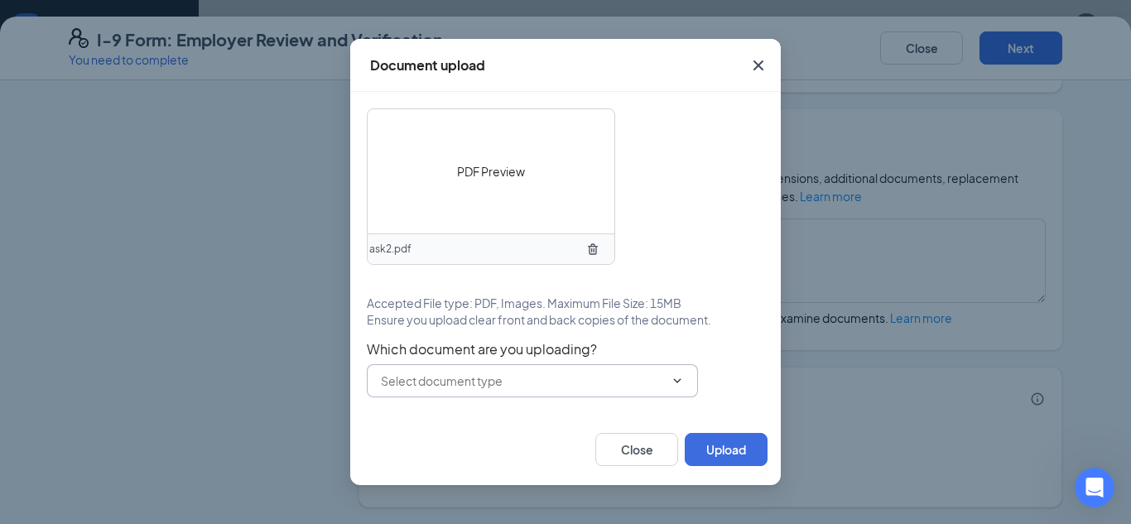
click at [475, 386] on input "text" at bounding box center [522, 381] width 283 height 18
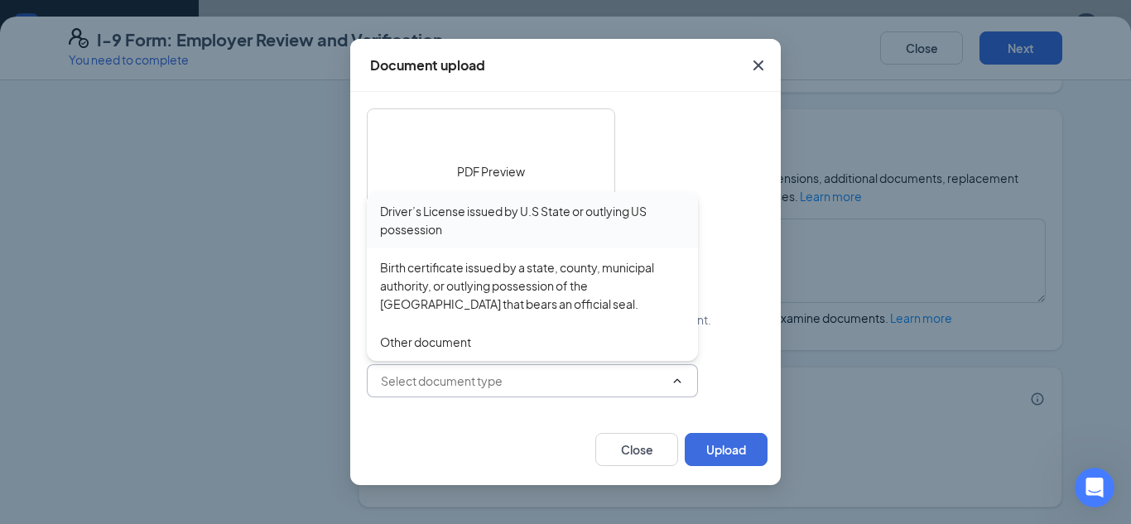
click at [475, 208] on div "Driver’s License issued by U.S State or outlying US possession" at bounding box center [532, 220] width 305 height 36
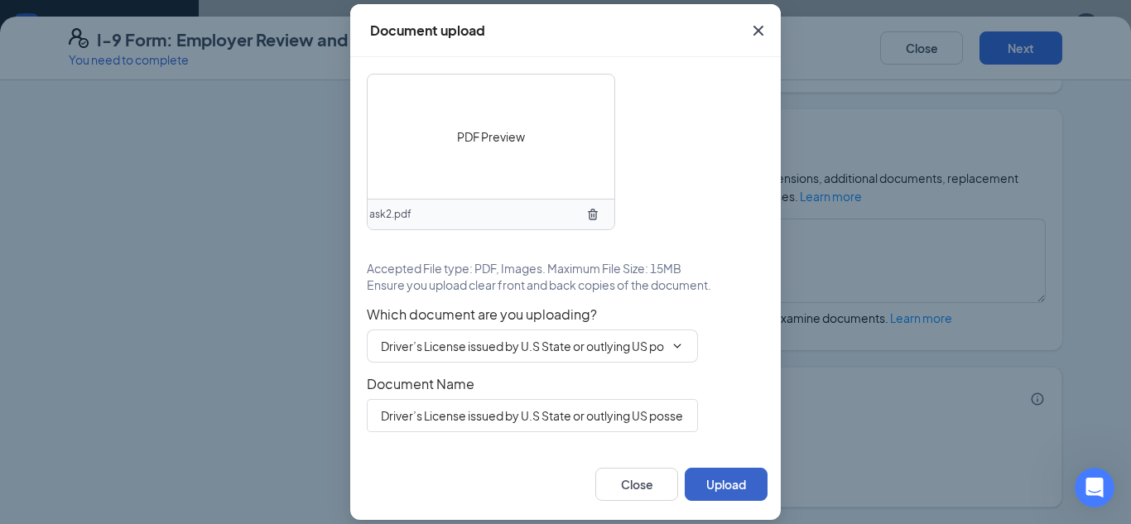
click at [718, 487] on button "Upload" at bounding box center [726, 484] width 83 height 33
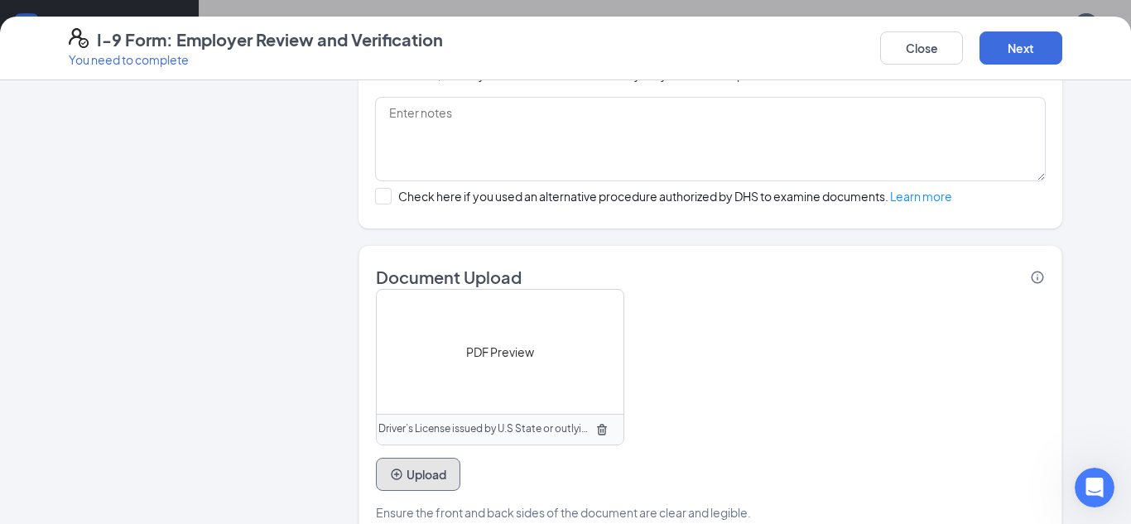
scroll to position [1180, 0]
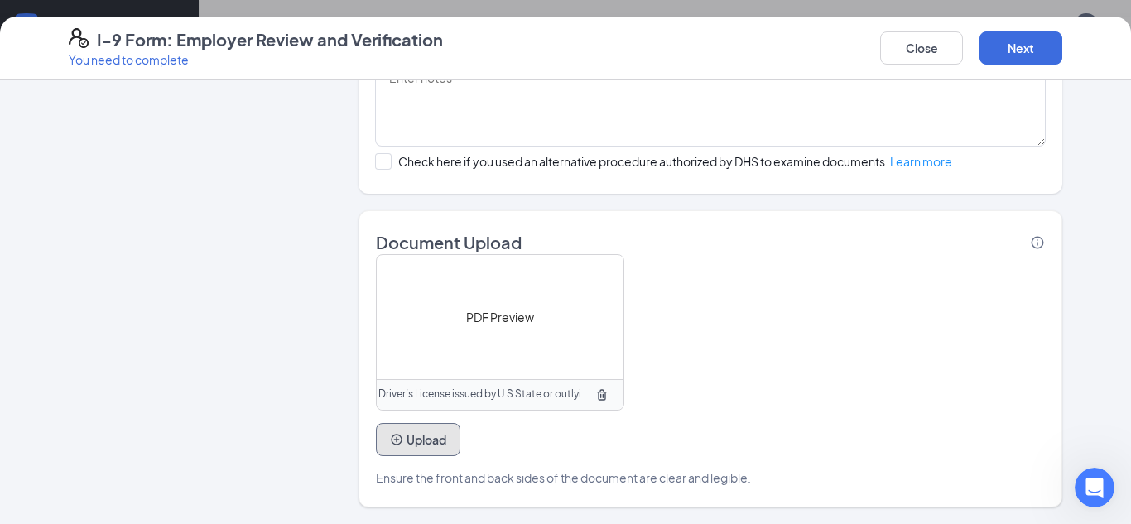
click at [423, 437] on button "Upload" at bounding box center [418, 439] width 84 height 33
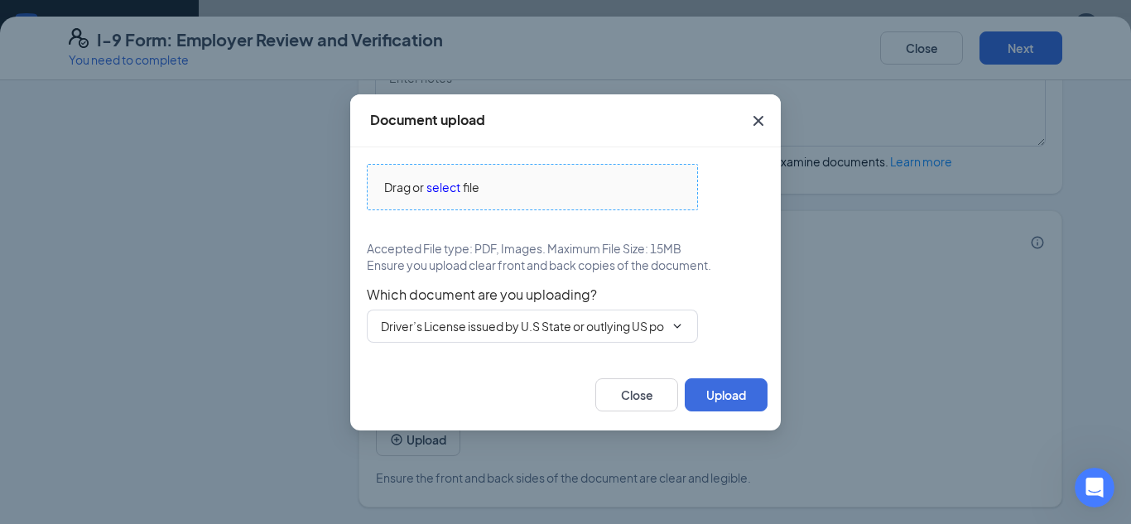
click at [442, 186] on span "select" at bounding box center [444, 187] width 34 height 18
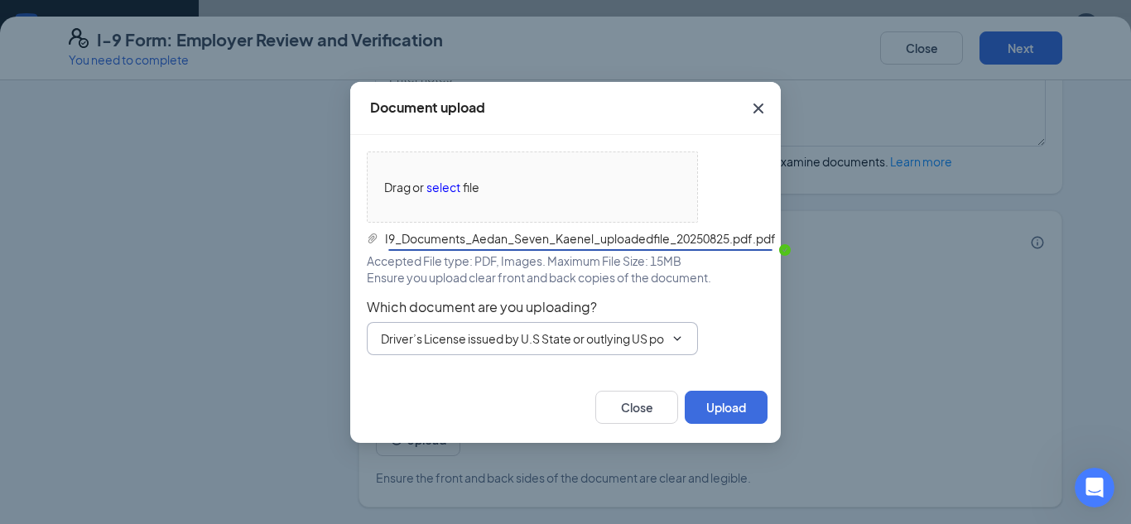
click at [608, 316] on span "Which document are you uploading?" at bounding box center [566, 307] width 398 height 17
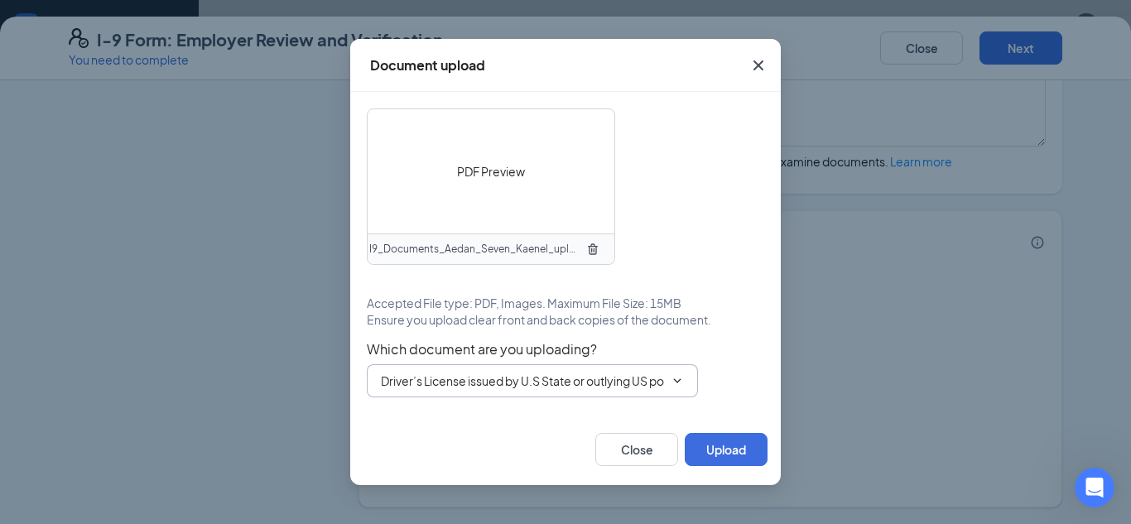
click at [611, 381] on input "Driver’s License issued by U.S State or outlying US possession" at bounding box center [522, 381] width 283 height 18
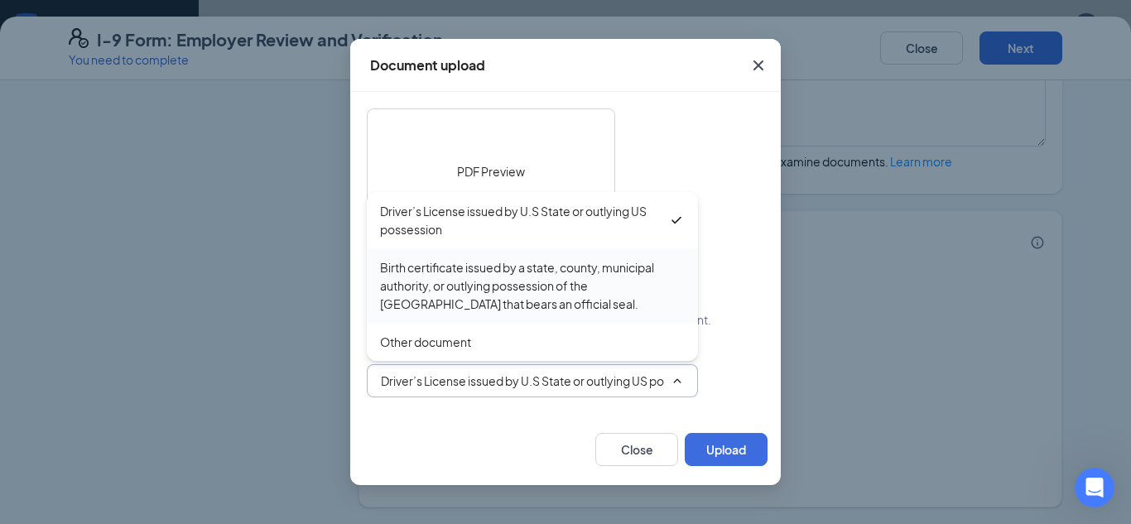
click at [519, 279] on div "Birth certificate issued by a state, county, municipal authority, or outlying p…" at bounding box center [532, 285] width 305 height 55
type input "Birth certificate issued by a state, county, municipal authority, or outlying p…"
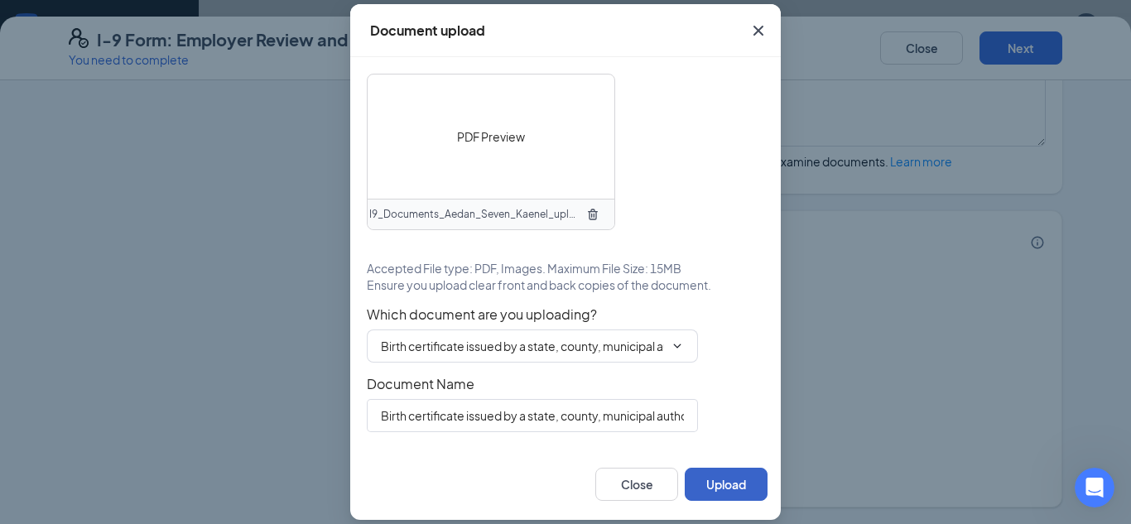
click at [729, 482] on button "Upload" at bounding box center [726, 484] width 83 height 33
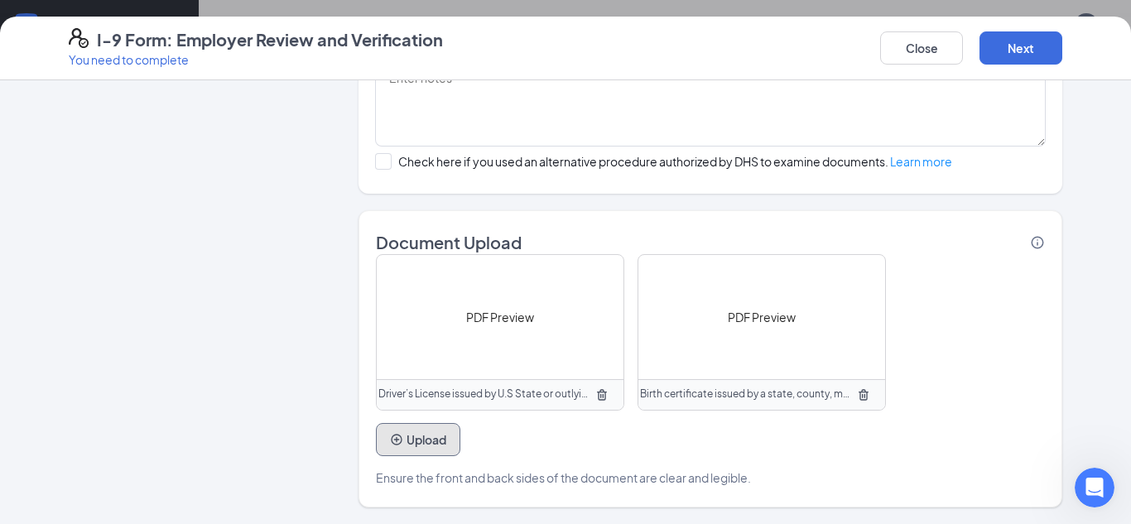
scroll to position [761, 0]
click at [1034, 52] on button "Next" at bounding box center [1021, 47] width 83 height 33
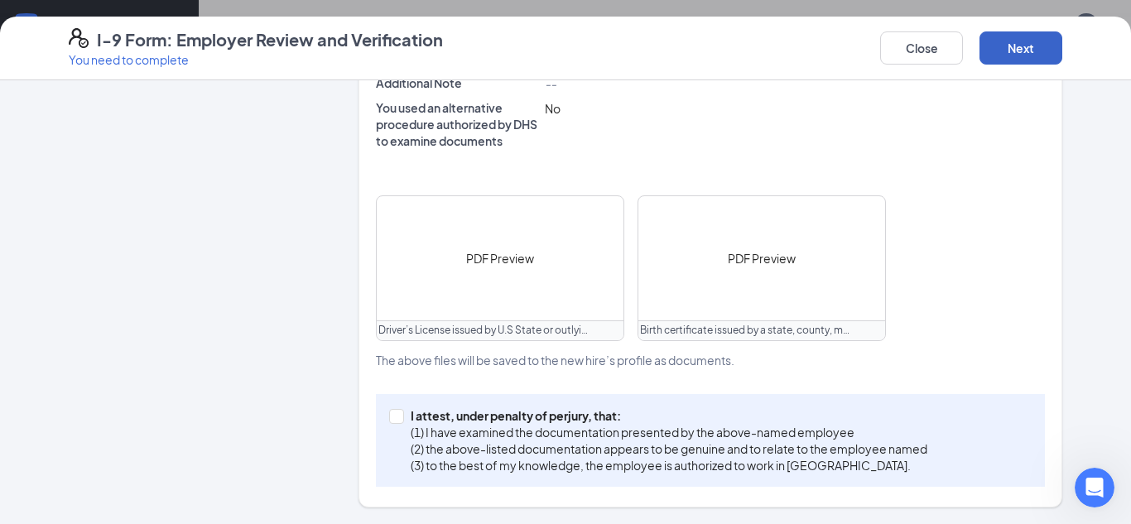
scroll to position [682, 0]
click at [396, 417] on input "I attest, under penalty of [PERSON_NAME], that: (1) I have examined the documen…" at bounding box center [395, 415] width 12 height 12
checkbox input "true"
click at [987, 51] on button "Next" at bounding box center [1021, 47] width 83 height 33
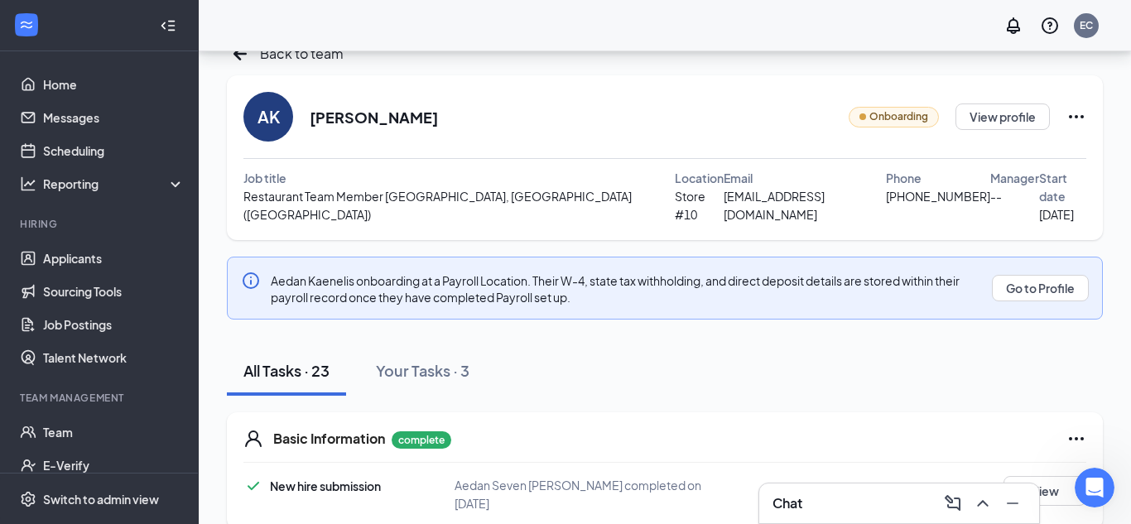
scroll to position [0, 0]
